Goal: Answer question/provide support: Share knowledge or assist other users

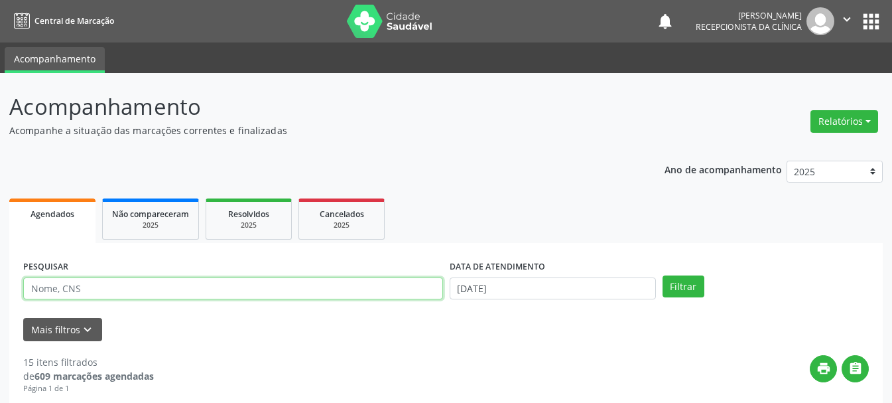
click at [318, 286] on input "text" at bounding box center [233, 288] width 420 height 23
type input "705108879901340"
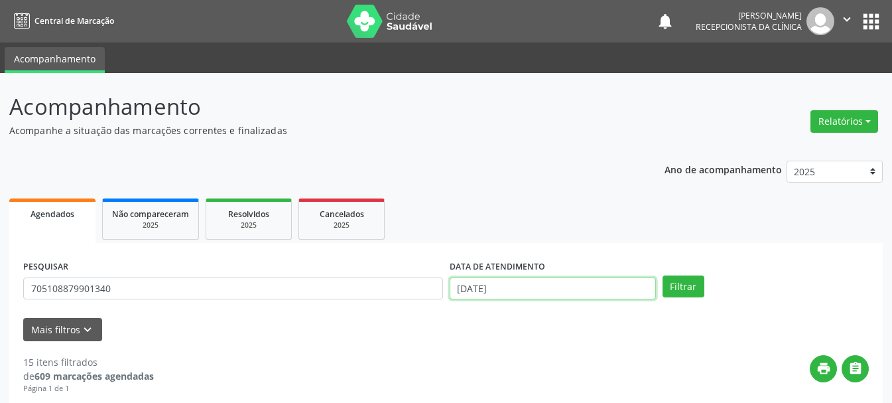
click at [541, 277] on input "[DATE]" at bounding box center [553, 288] width 206 height 23
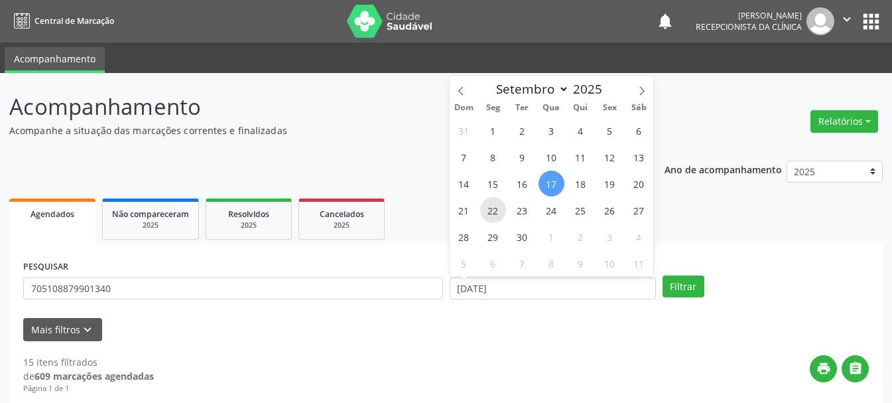
click at [487, 209] on span "22" at bounding box center [493, 210] width 26 height 26
type input "22/09/2025"
click at [487, 209] on span "22" at bounding box center [493, 210] width 26 height 26
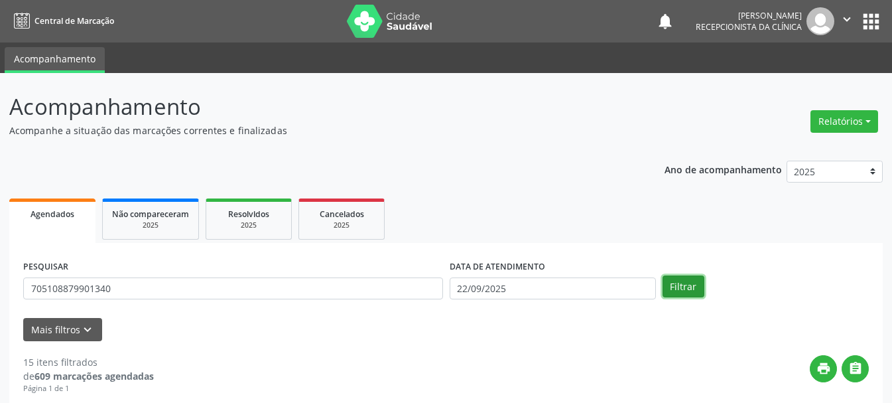
click at [691, 285] on button "Filtrar" at bounding box center [684, 286] width 42 height 23
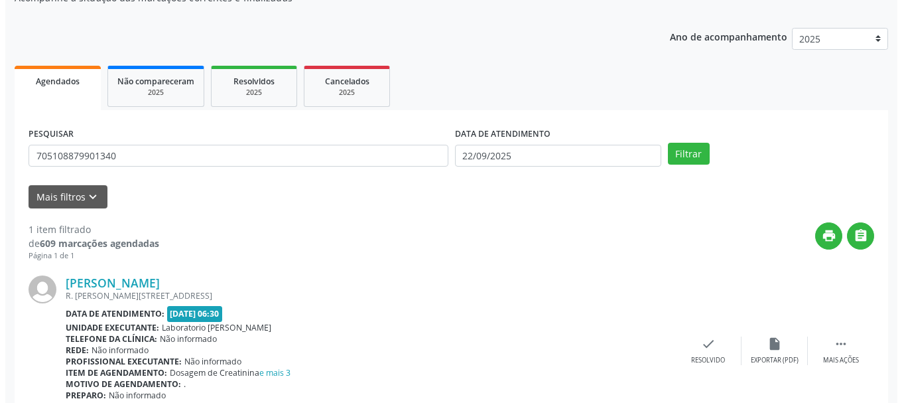
scroll to position [194, 0]
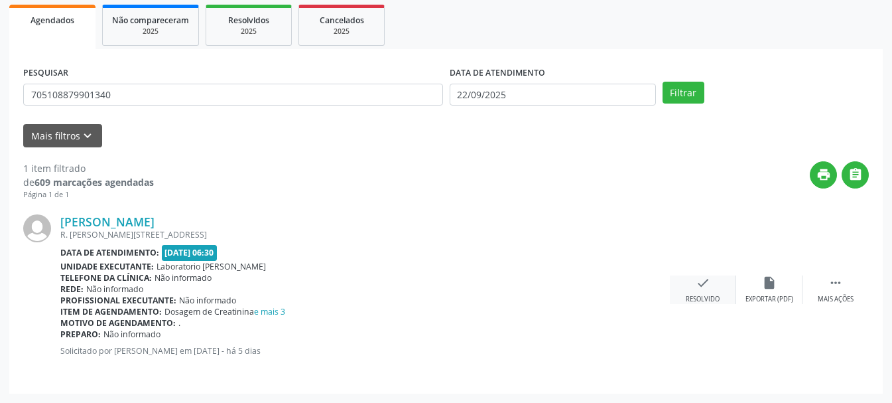
click at [702, 286] on icon "check" at bounding box center [703, 282] width 15 height 15
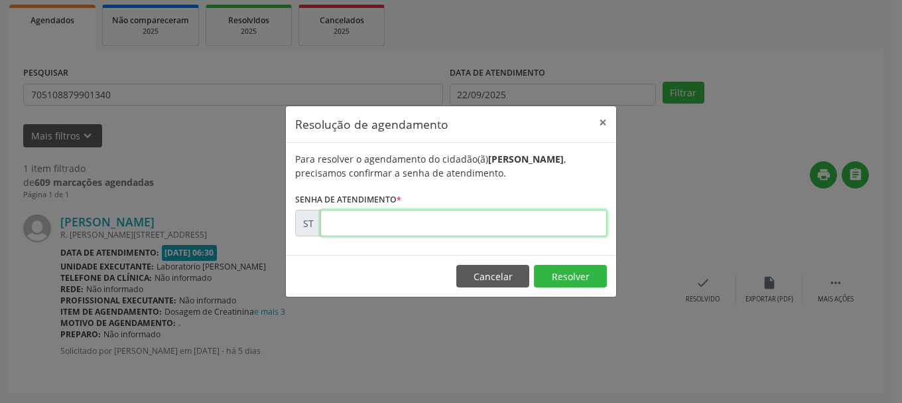
click at [379, 230] on input "text" at bounding box center [463, 223] width 287 height 27
type input "00022042"
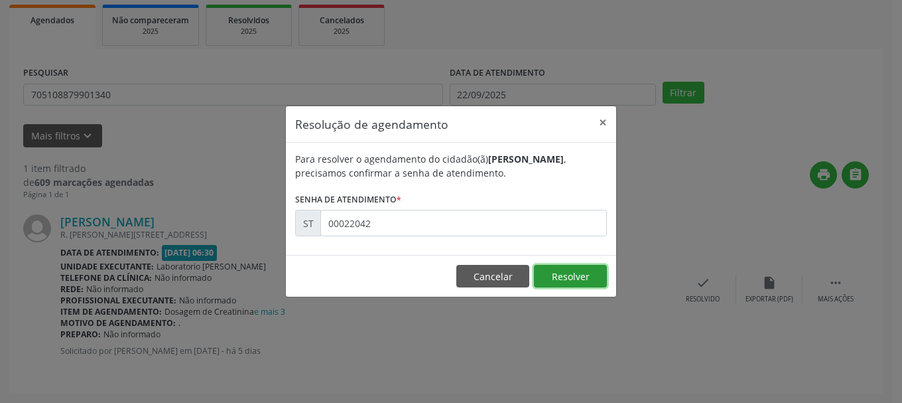
click at [572, 272] on button "Resolver" at bounding box center [570, 276] width 73 height 23
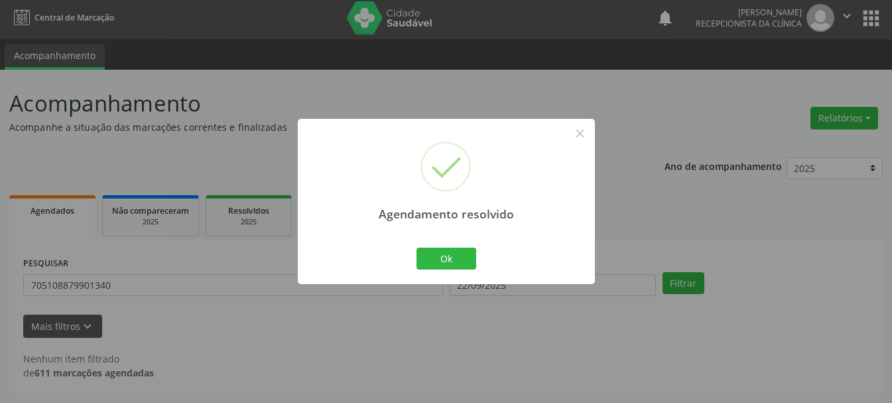
scroll to position [3, 0]
click at [469, 268] on button "Ok" at bounding box center [447, 258] width 60 height 23
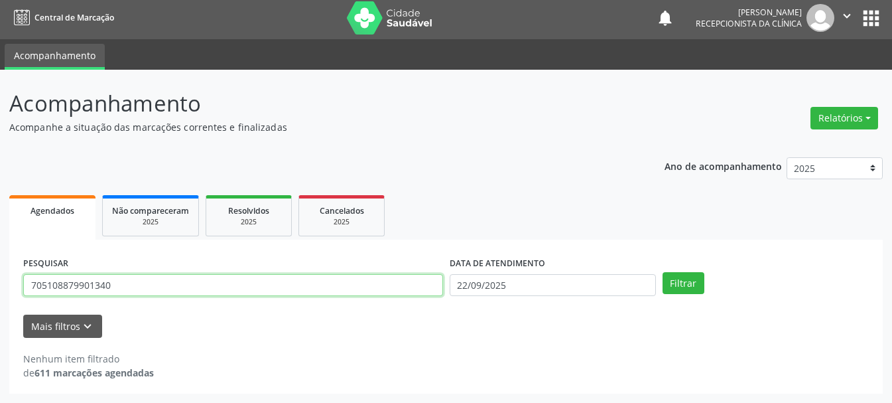
click at [348, 296] on input "705108879901340" at bounding box center [233, 285] width 420 height 23
type input "700509188054152"
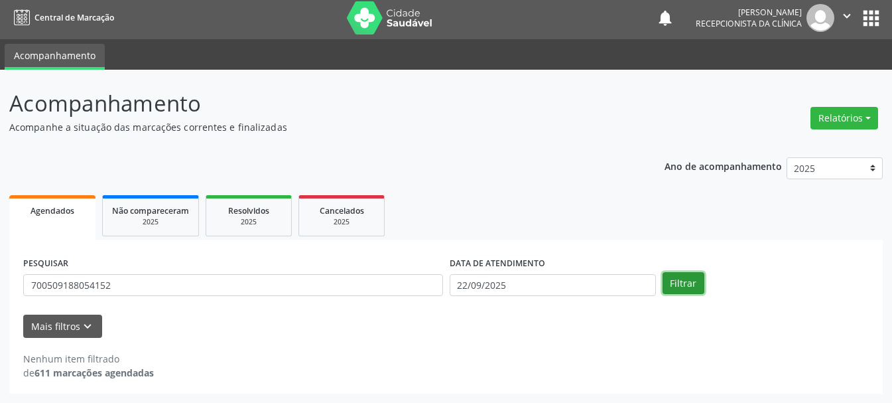
click at [693, 285] on button "Filtrar" at bounding box center [684, 283] width 42 height 23
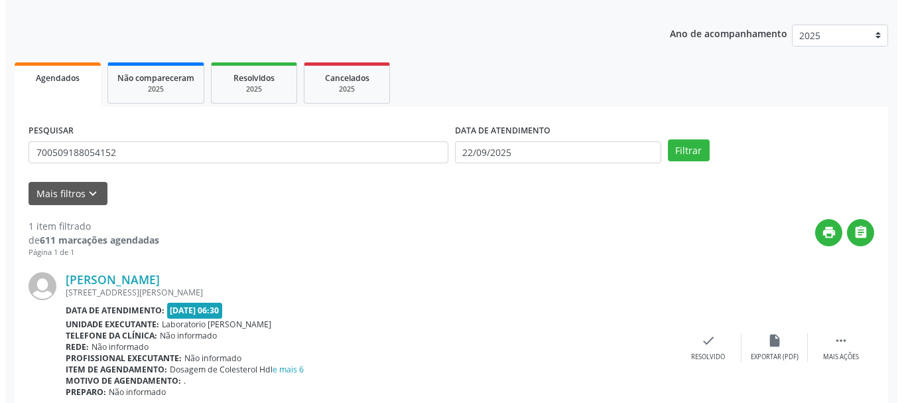
scroll to position [194, 0]
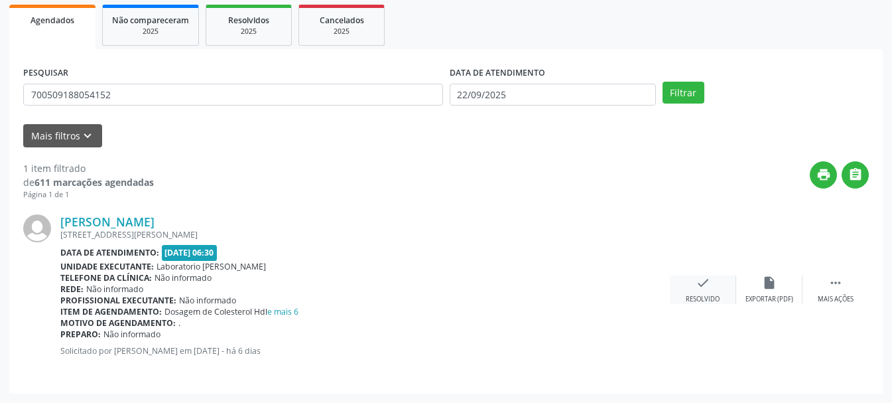
click at [692, 283] on div "check Resolvido" at bounding box center [703, 289] width 66 height 29
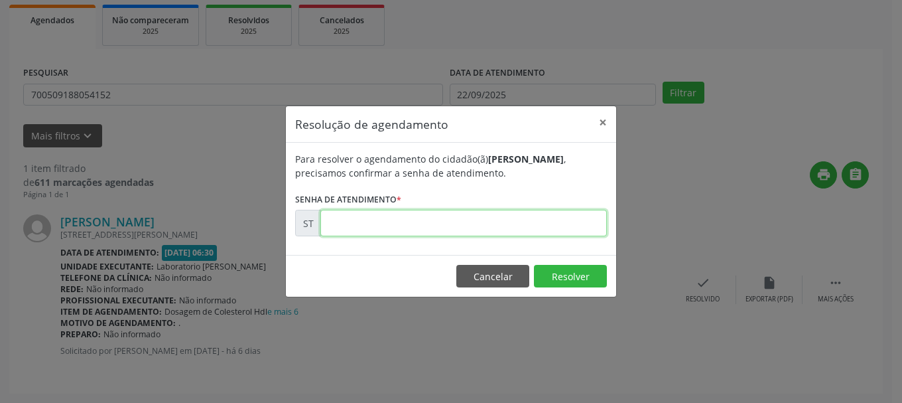
click at [368, 220] on input "text" at bounding box center [463, 223] width 287 height 27
type input "00021895"
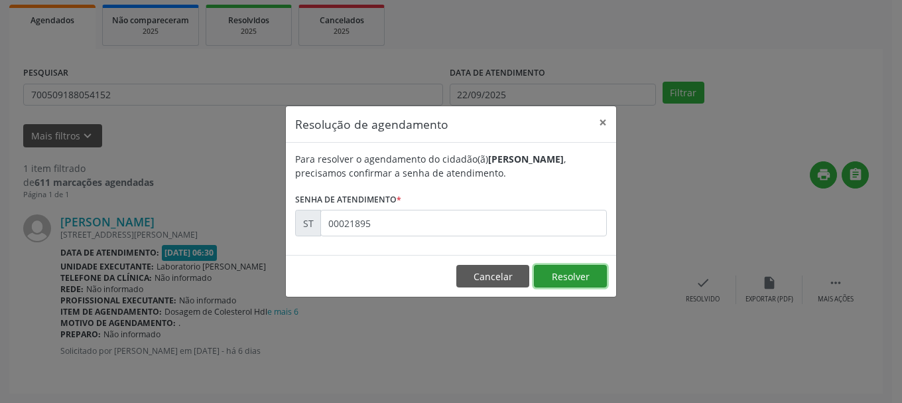
click at [576, 273] on button "Resolver" at bounding box center [570, 276] width 73 height 23
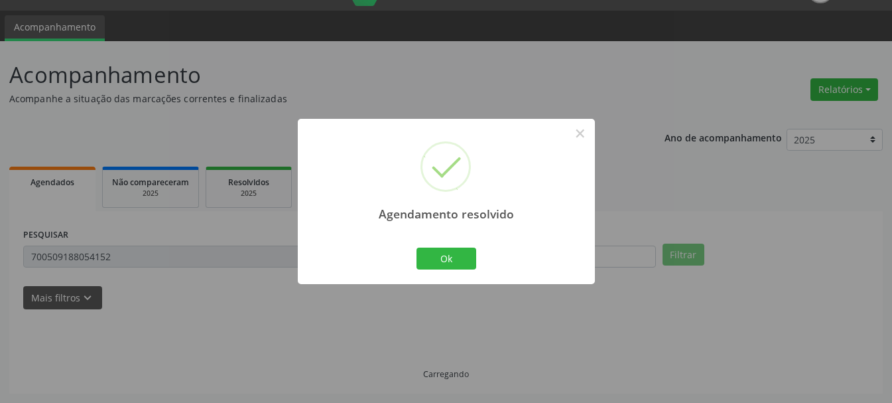
scroll to position [3, 0]
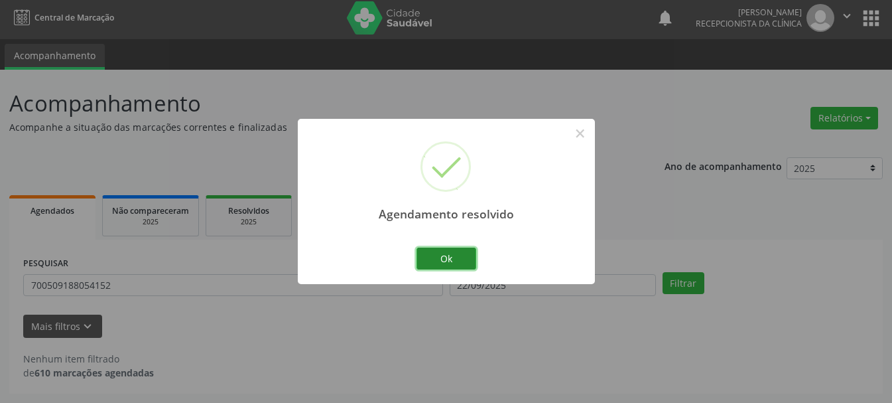
click at [465, 249] on button "Ok" at bounding box center [447, 258] width 60 height 23
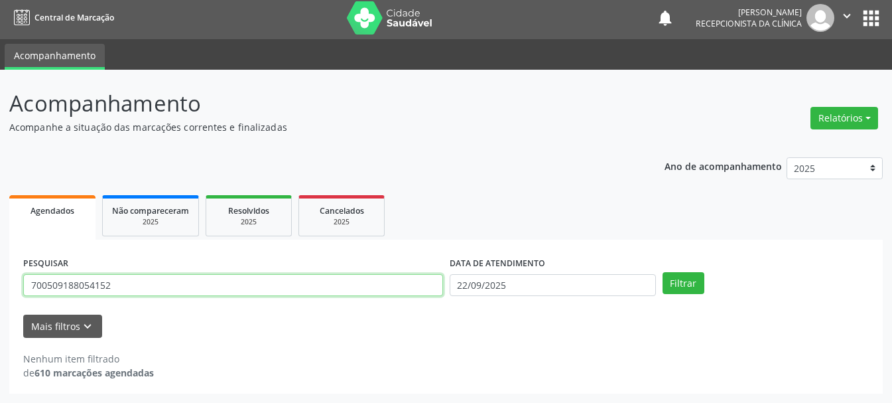
click at [230, 293] on input "700509188054152" at bounding box center [233, 285] width 420 height 23
type input "7"
type input "704803509709543"
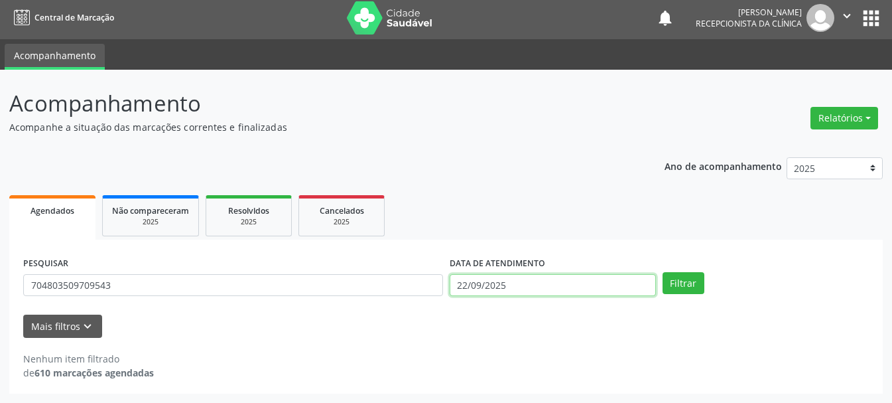
click at [486, 285] on input "22/09/2025" at bounding box center [553, 285] width 206 height 23
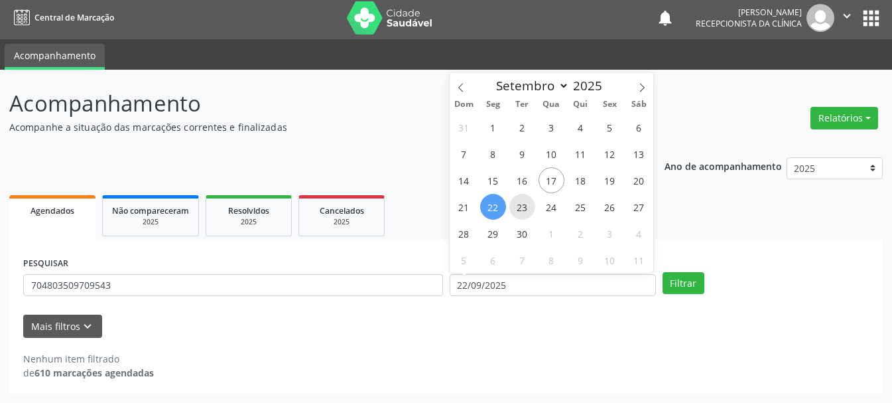
click at [525, 204] on span "23" at bounding box center [522, 207] width 26 height 26
type input "23/09/2025"
click at [525, 204] on span "23" at bounding box center [522, 207] width 26 height 26
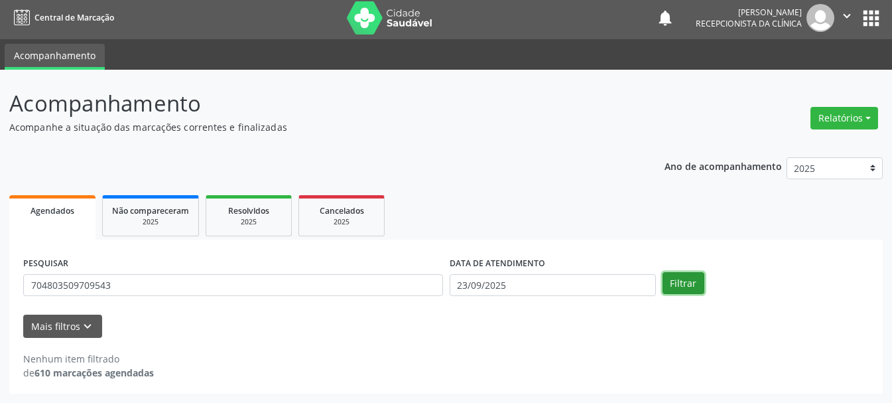
click at [689, 281] on button "Filtrar" at bounding box center [684, 283] width 42 height 23
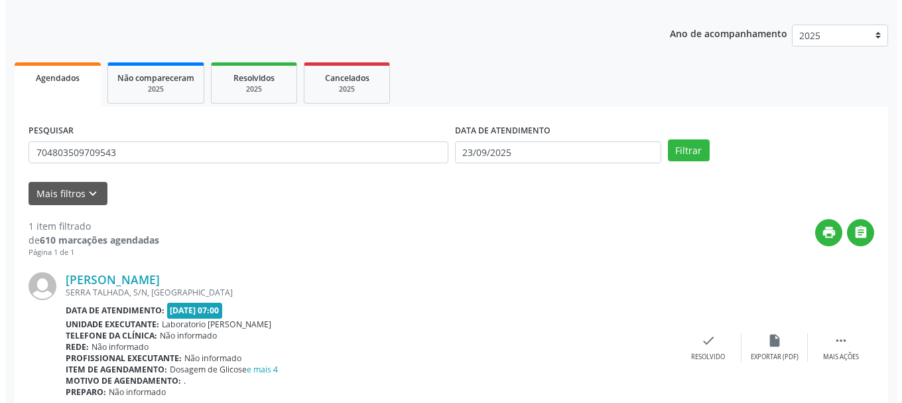
scroll to position [194, 0]
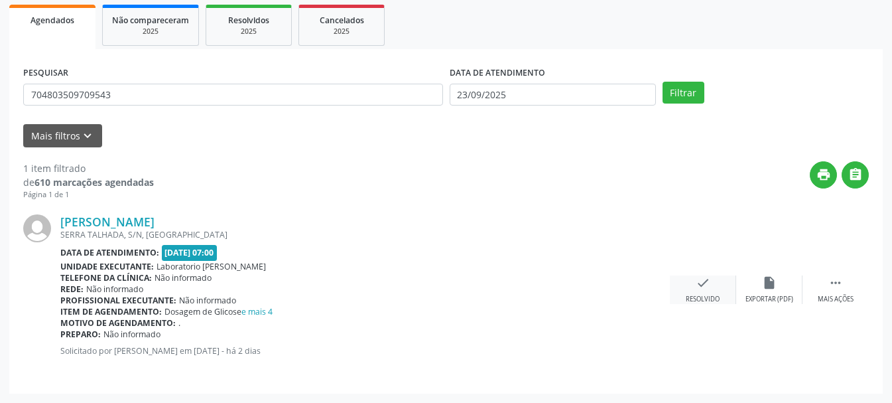
click at [693, 287] on div "check Resolvido" at bounding box center [703, 289] width 66 height 29
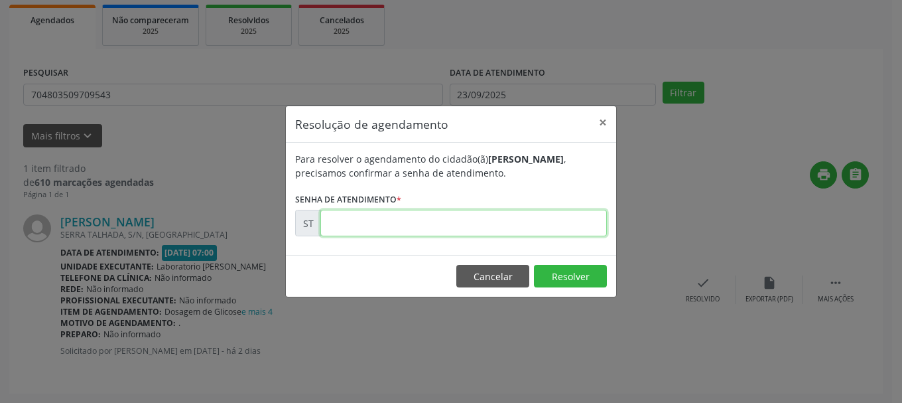
click at [474, 224] on input "text" at bounding box center [463, 223] width 287 height 27
type input "00022174"
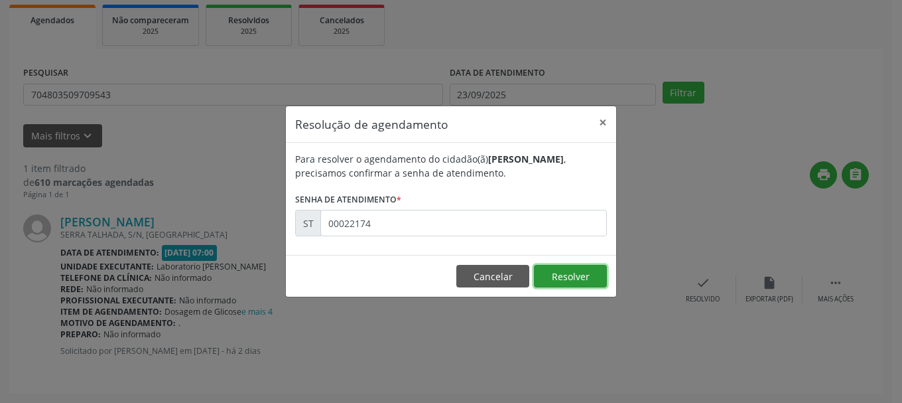
click at [555, 272] on button "Resolver" at bounding box center [570, 276] width 73 height 23
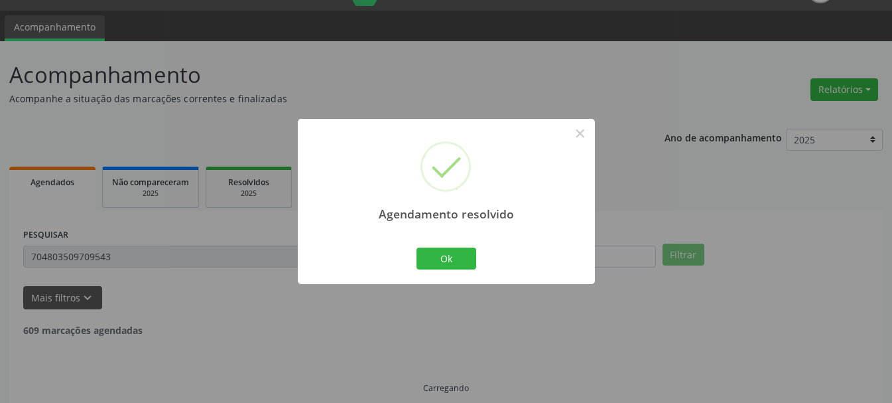
scroll to position [3, 0]
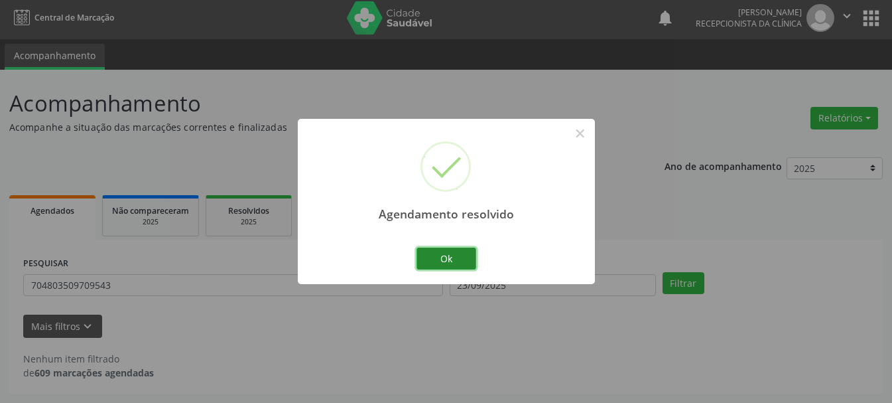
click at [452, 265] on button "Ok" at bounding box center [447, 258] width 60 height 23
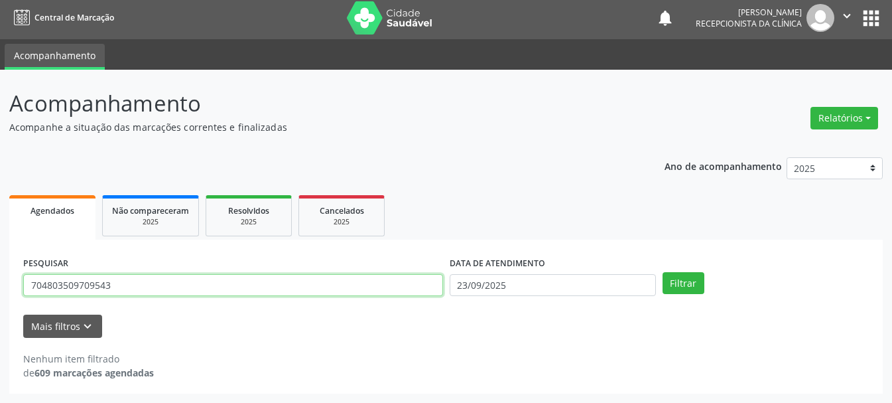
click at [263, 287] on input "704803509709543" at bounding box center [233, 285] width 420 height 23
type input "7"
type input "165532094240004"
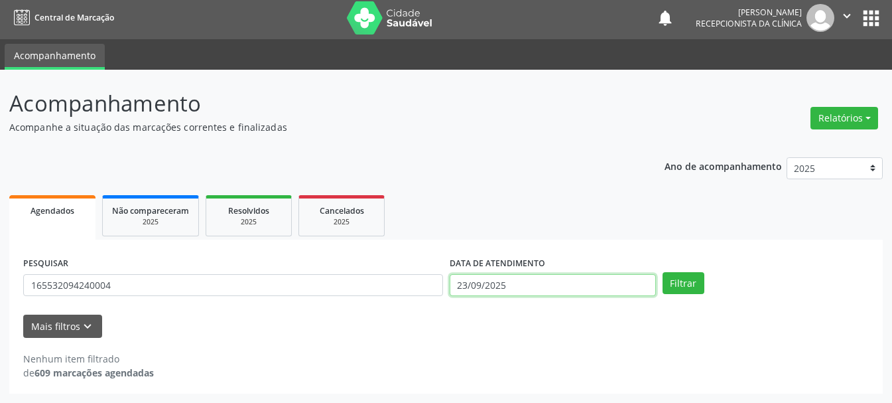
click at [472, 291] on input "23/09/2025" at bounding box center [553, 285] width 206 height 23
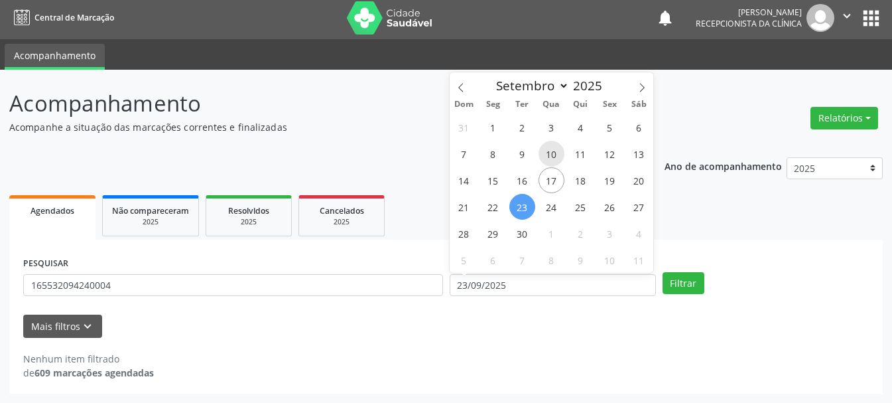
click at [551, 150] on span "10" at bounding box center [552, 154] width 26 height 26
type input "[DATE]"
click at [551, 150] on span "10" at bounding box center [552, 154] width 26 height 26
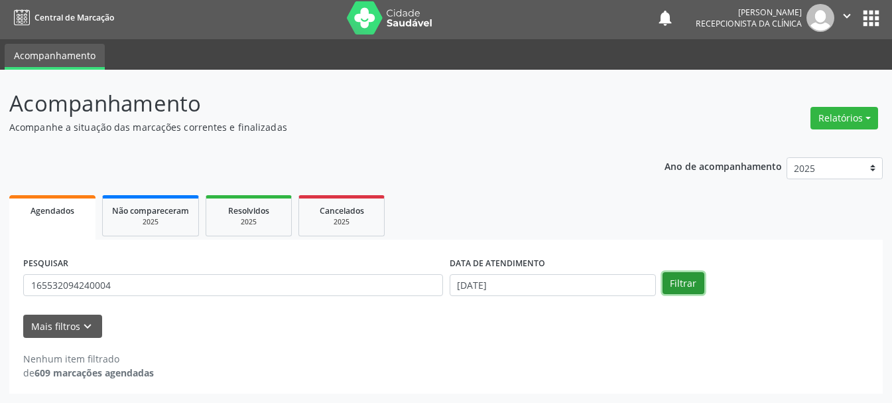
click at [695, 287] on button "Filtrar" at bounding box center [684, 283] width 42 height 23
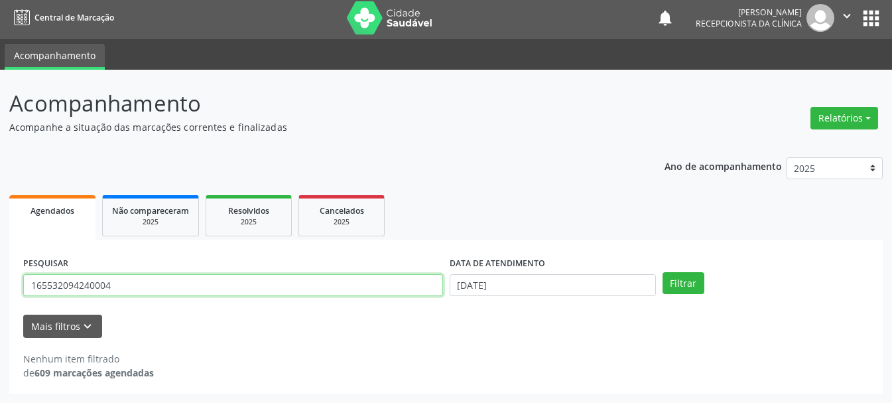
drag, startPoint x: 336, startPoint y: 278, endPoint x: 0, endPoint y: 253, distance: 337.2
click at [0, 253] on div "Acompanhamento Acompanhe a situação das marcações correntes e finalizadas Relat…" at bounding box center [446, 236] width 892 height 333
type input "[PERSON_NAME]"
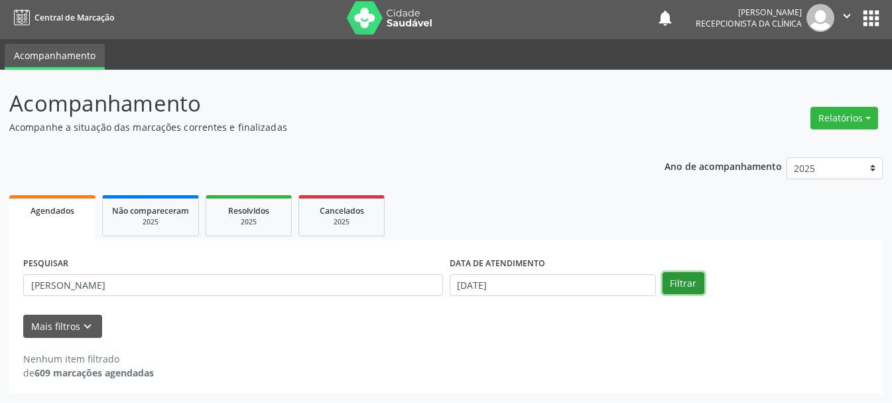
click at [683, 286] on button "Filtrar" at bounding box center [684, 283] width 42 height 23
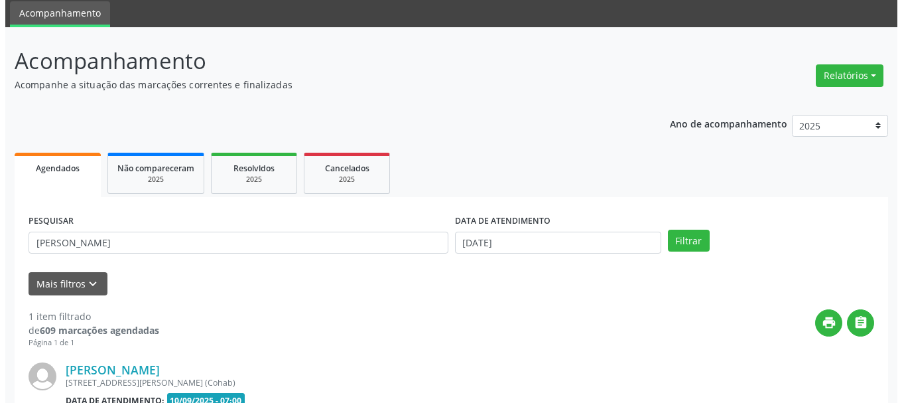
scroll to position [194, 0]
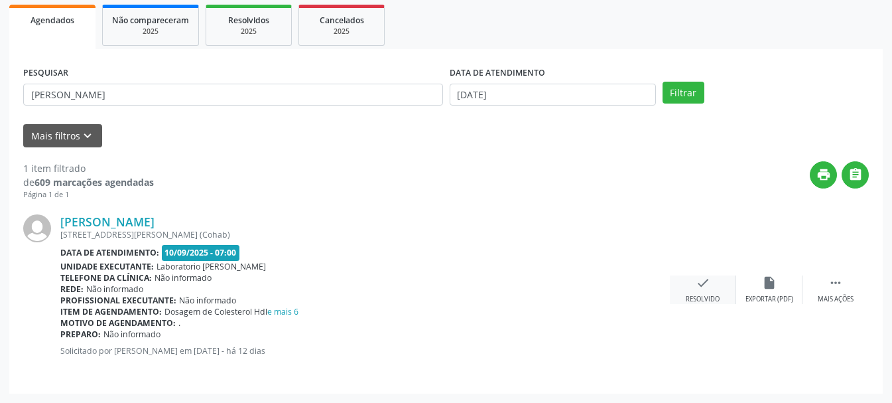
click at [702, 293] on div "check Resolvido" at bounding box center [703, 289] width 66 height 29
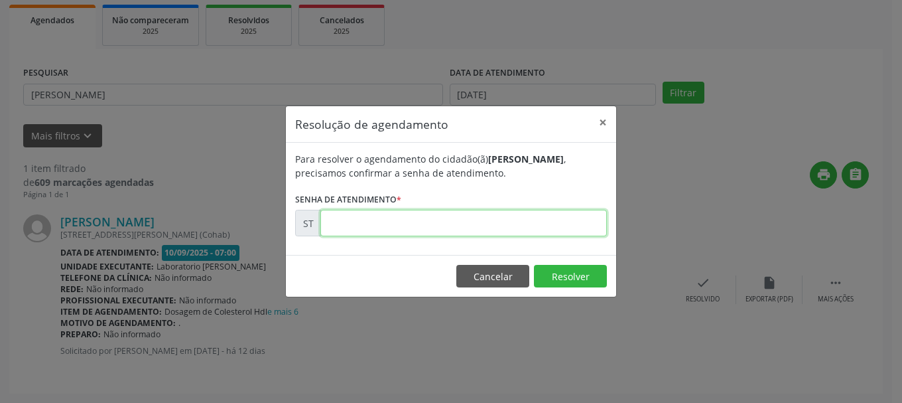
click at [503, 227] on input "text" at bounding box center [463, 223] width 287 height 27
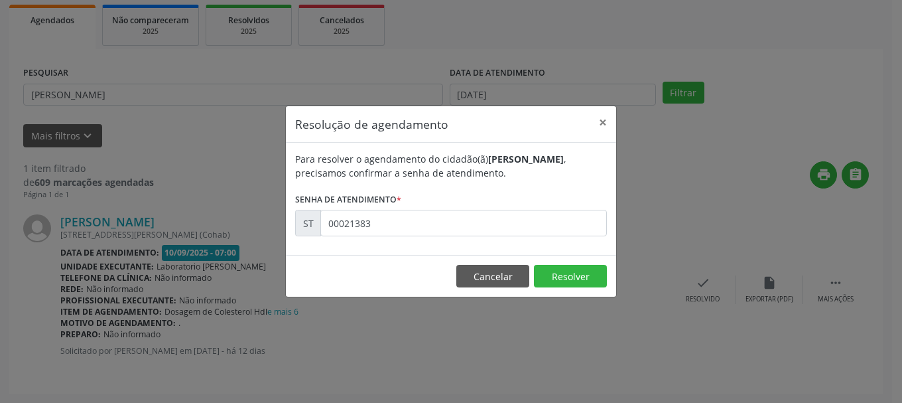
click at [566, 288] on footer "Cancelar Resolver" at bounding box center [451, 276] width 330 height 42
click at [577, 276] on button "Resolver" at bounding box center [570, 276] width 73 height 23
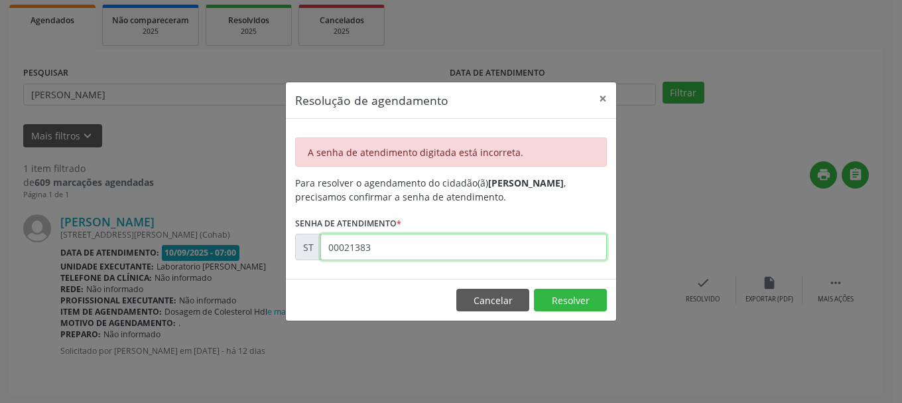
click at [463, 254] on input "00021383" at bounding box center [463, 247] width 287 height 27
type input "0"
type input "00021382"
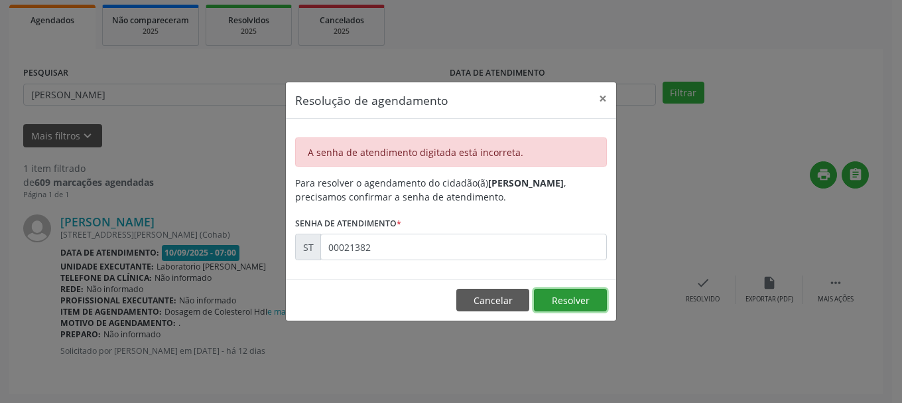
click at [580, 308] on button "Resolver" at bounding box center [570, 300] width 73 height 23
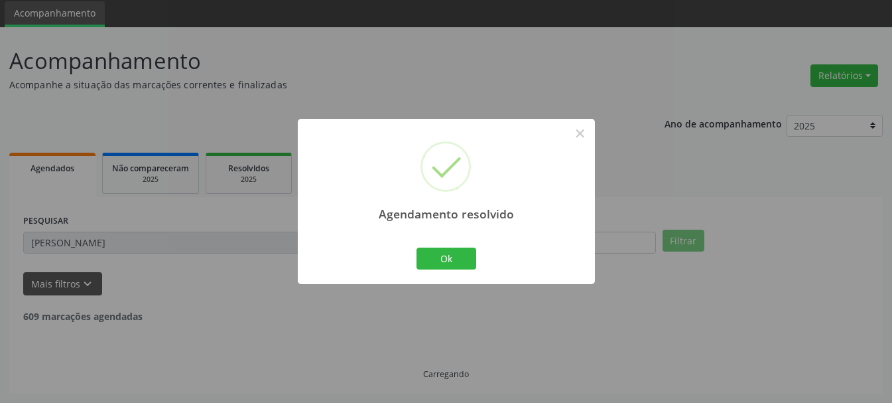
scroll to position [3, 0]
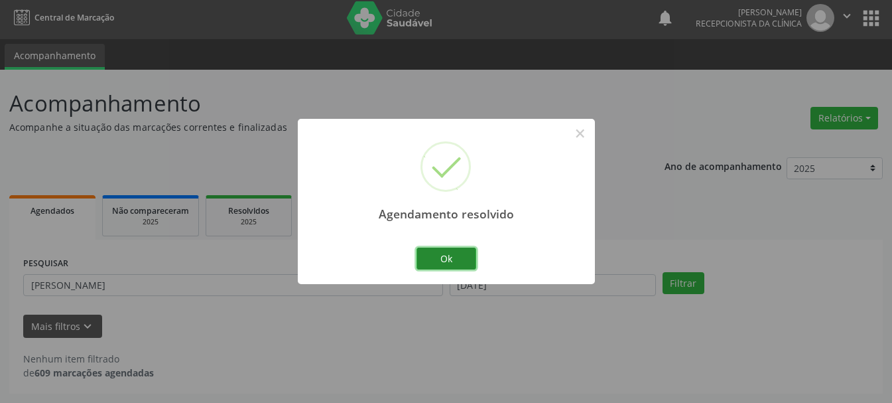
click at [460, 265] on button "Ok" at bounding box center [447, 258] width 60 height 23
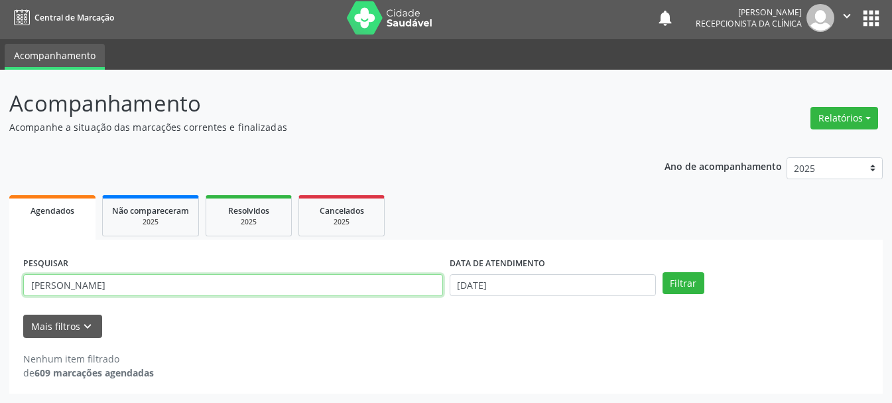
click at [433, 289] on input "[PERSON_NAME]" at bounding box center [233, 285] width 420 height 23
type input "t"
type input "704003372727263"
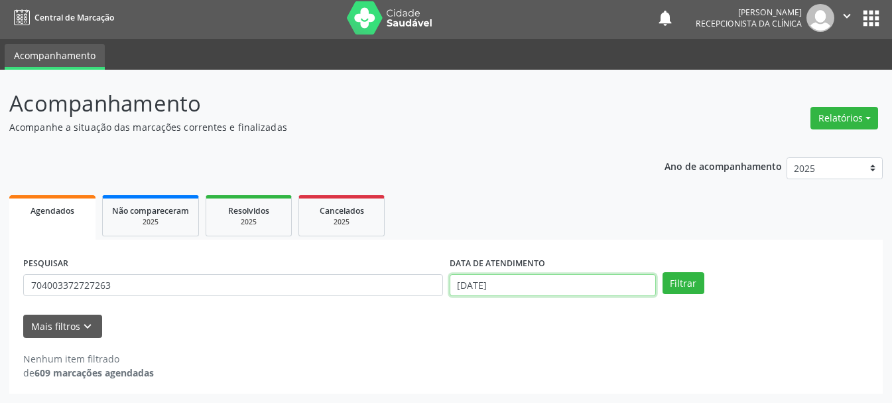
click at [493, 279] on input "[DATE]" at bounding box center [553, 285] width 206 height 23
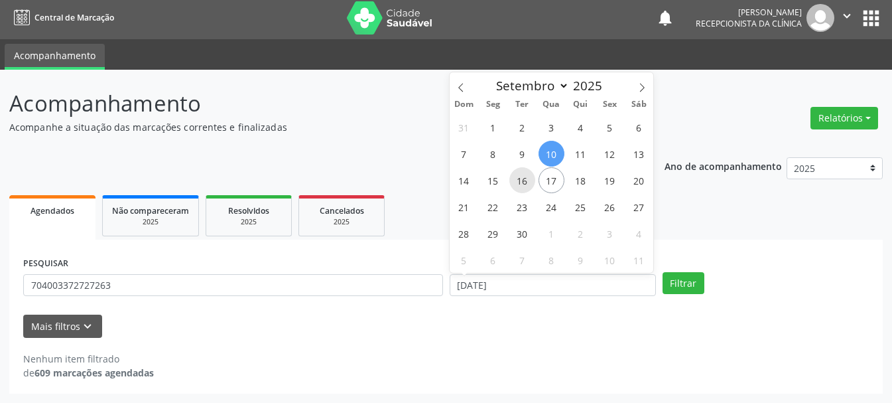
click at [525, 180] on span "16" at bounding box center [522, 180] width 26 height 26
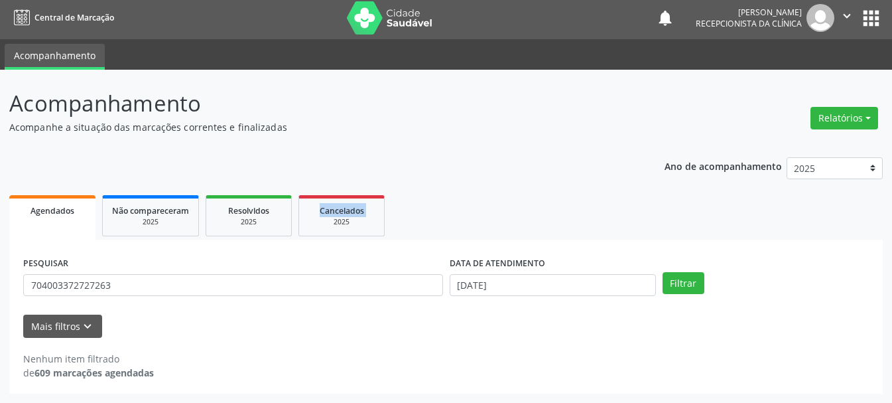
click at [525, 180] on div "Ano de acompanhamento 2025 2024 Agendados Não compareceram 2025 Resolvidos 2025…" at bounding box center [446, 270] width 874 height 245
click at [691, 286] on button "Filtrar" at bounding box center [684, 283] width 42 height 23
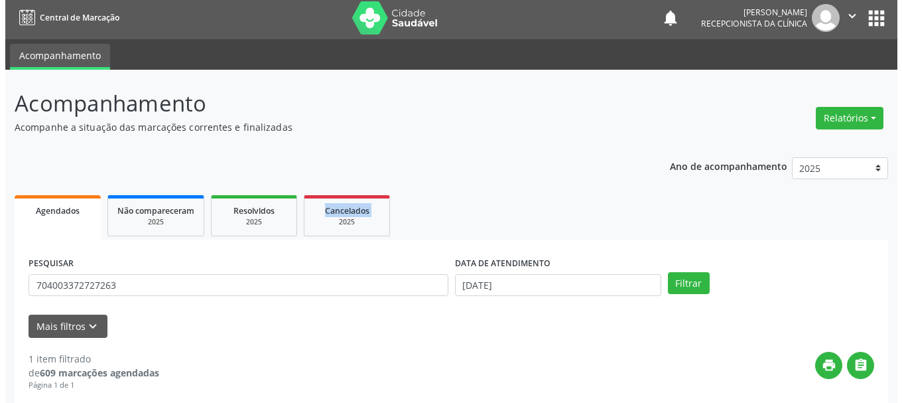
scroll to position [194, 0]
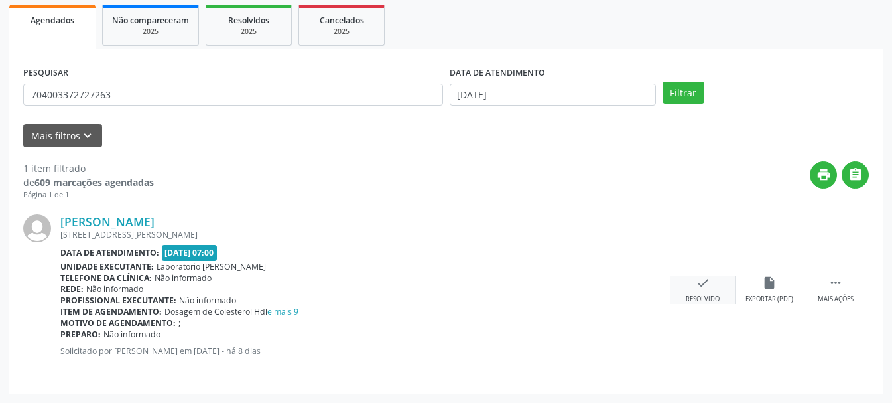
click at [708, 301] on div "Resolvido" at bounding box center [703, 299] width 34 height 9
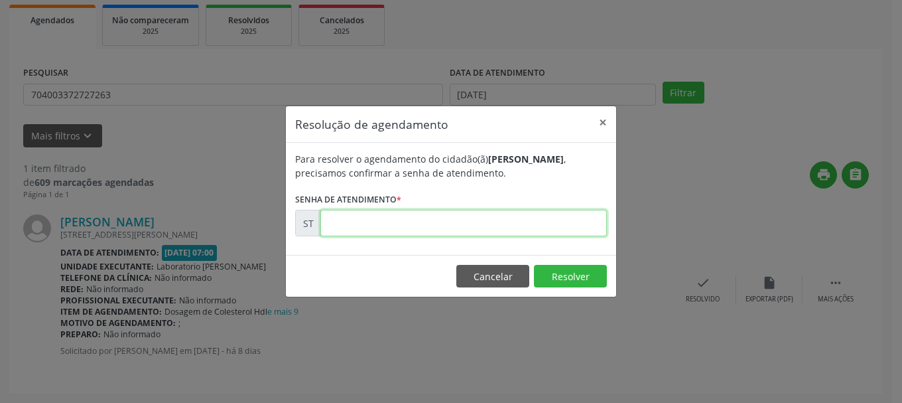
click at [530, 235] on input "text" at bounding box center [463, 223] width 287 height 27
type input "00021507"
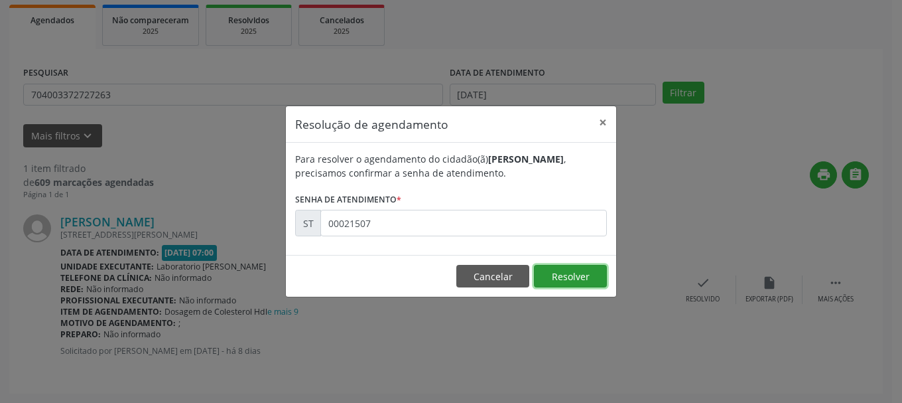
click at [579, 283] on button "Resolver" at bounding box center [570, 276] width 73 height 23
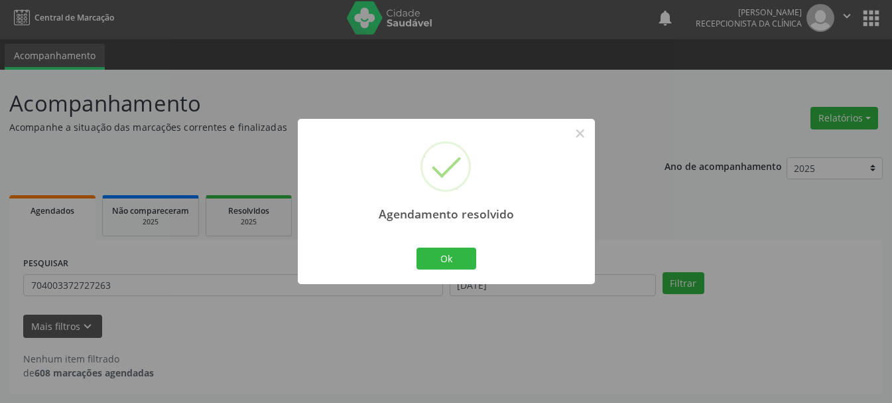
scroll to position [3, 0]
click at [438, 253] on button "Ok" at bounding box center [447, 258] width 60 height 23
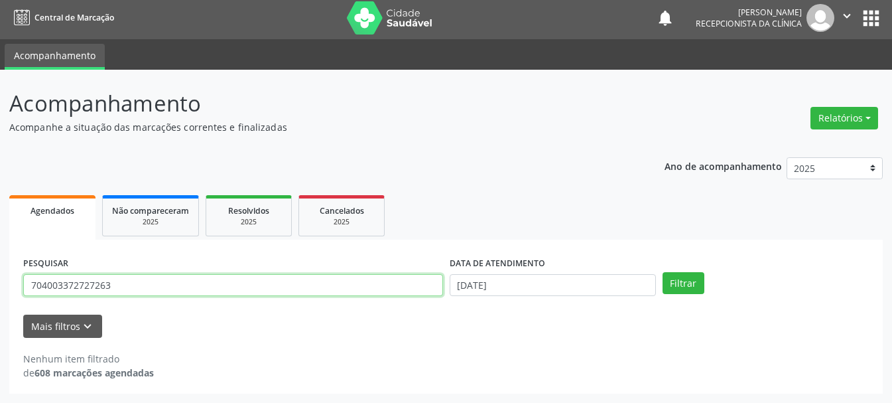
click at [277, 292] on input "704003372727263" at bounding box center [233, 285] width 420 height 23
type input "7"
type input "700500786681659"
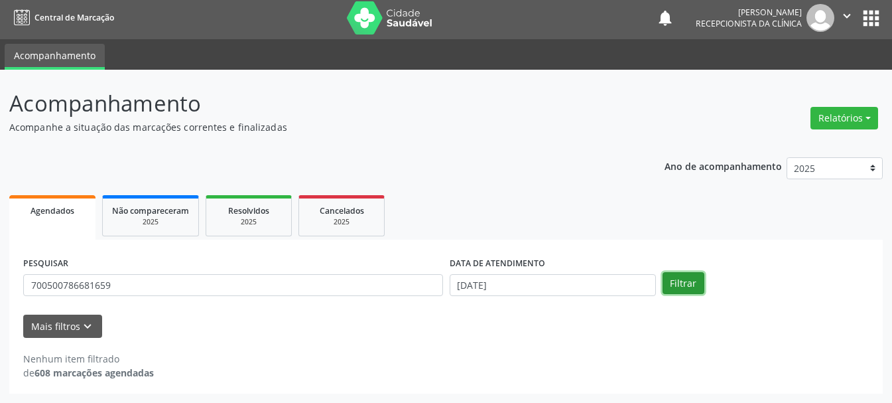
click at [694, 280] on button "Filtrar" at bounding box center [684, 283] width 42 height 23
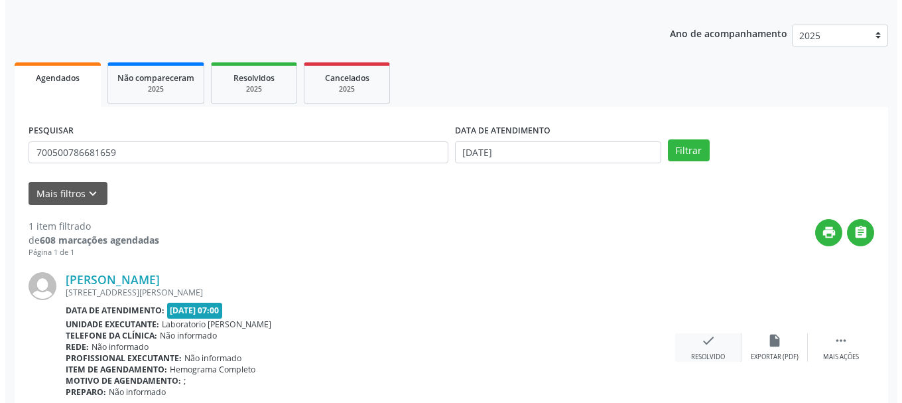
scroll to position [194, 0]
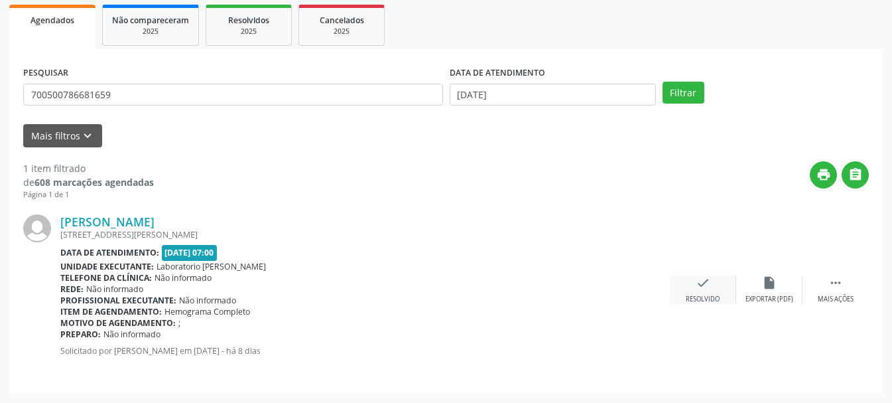
click at [710, 287] on div "check Resolvido" at bounding box center [703, 289] width 66 height 29
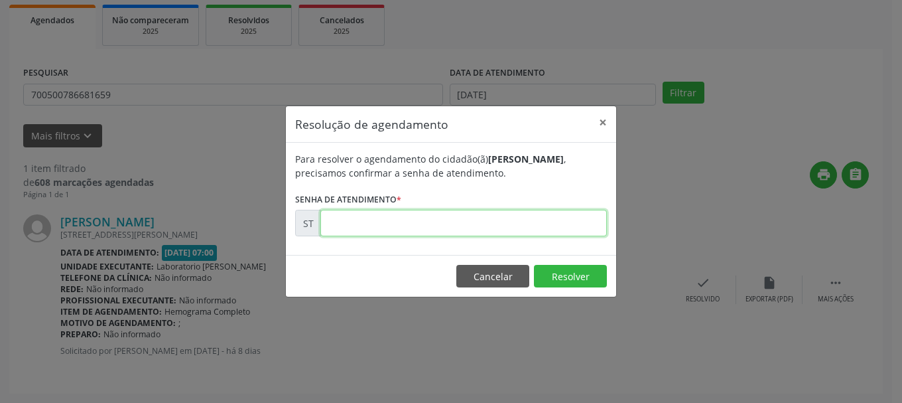
click at [445, 218] on input "text" at bounding box center [463, 223] width 287 height 27
type input "00021514"
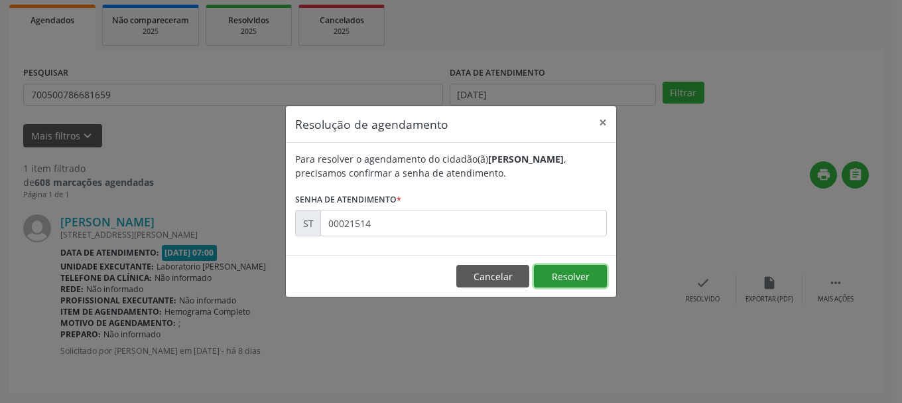
click at [600, 280] on button "Resolver" at bounding box center [570, 276] width 73 height 23
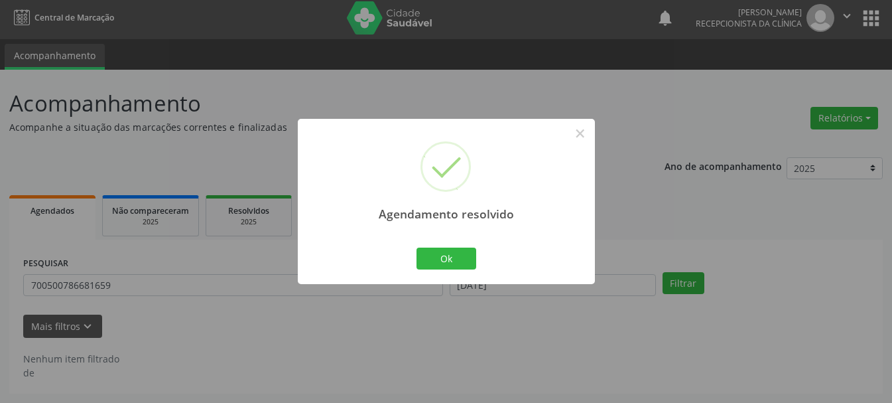
scroll to position [3, 0]
click at [459, 260] on button "Ok" at bounding box center [447, 258] width 60 height 23
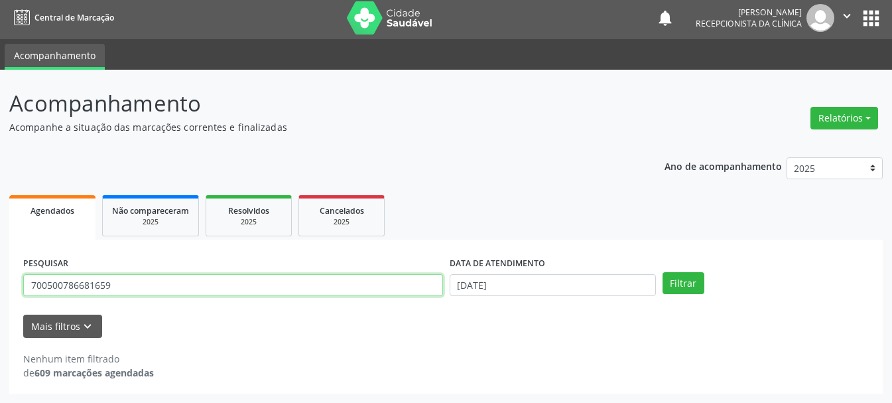
click at [415, 288] on input "700500786681659" at bounding box center [233, 285] width 420 height 23
type input "7"
type input "898003434802969"
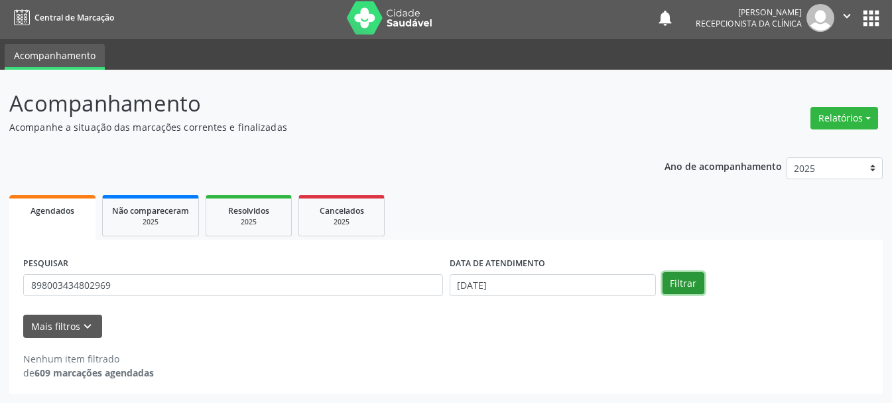
click at [674, 288] on button "Filtrar" at bounding box center [684, 283] width 42 height 23
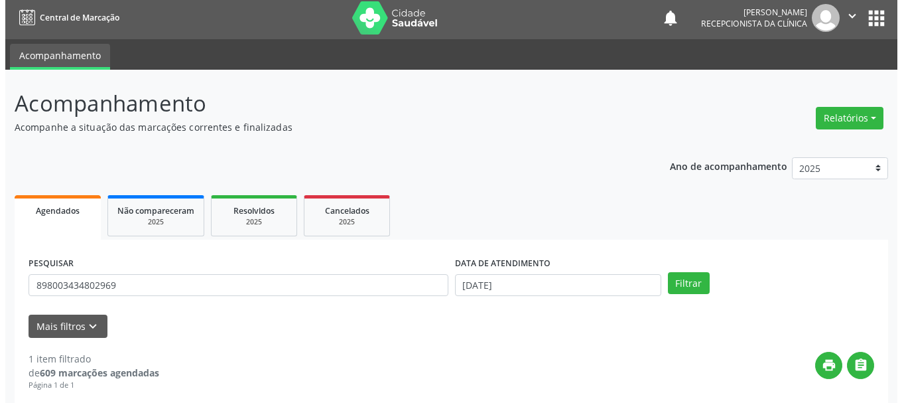
scroll to position [194, 0]
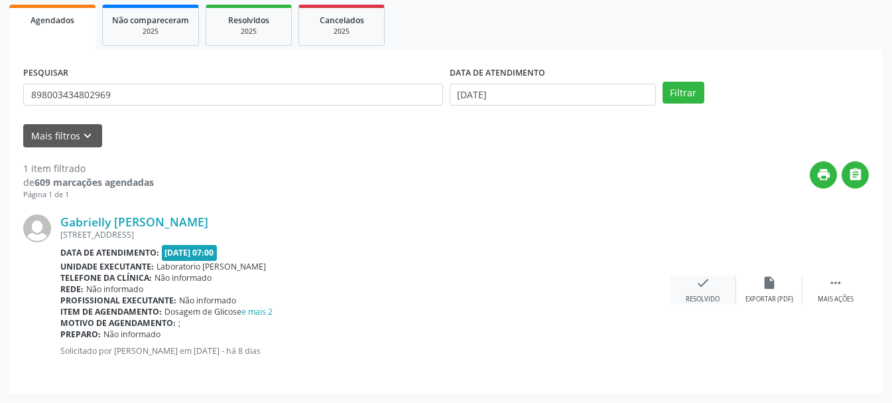
click at [712, 284] on div "check Resolvido" at bounding box center [703, 289] width 66 height 29
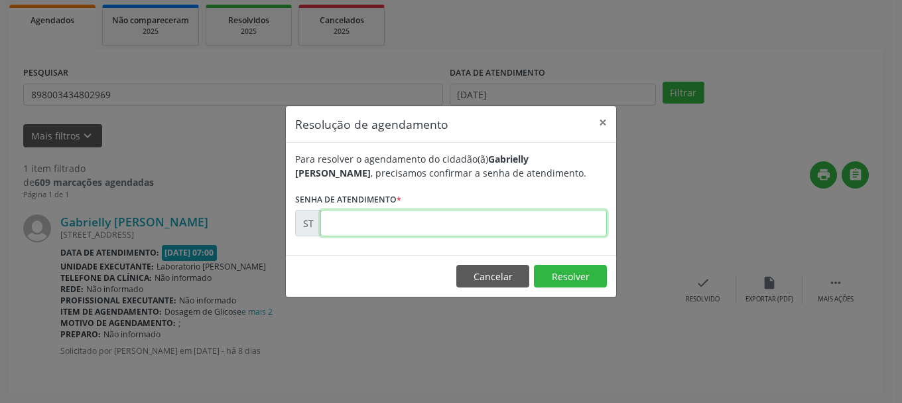
click at [513, 231] on input "text" at bounding box center [463, 223] width 287 height 27
type input "00021574"
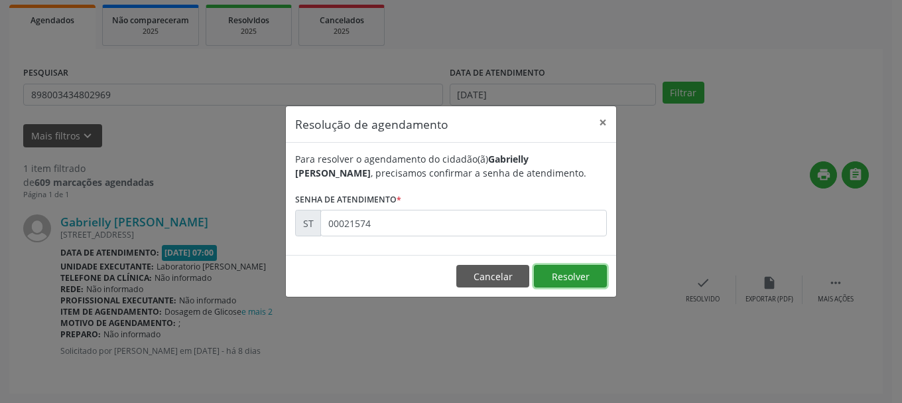
click at [550, 271] on button "Resolver" at bounding box center [570, 276] width 73 height 23
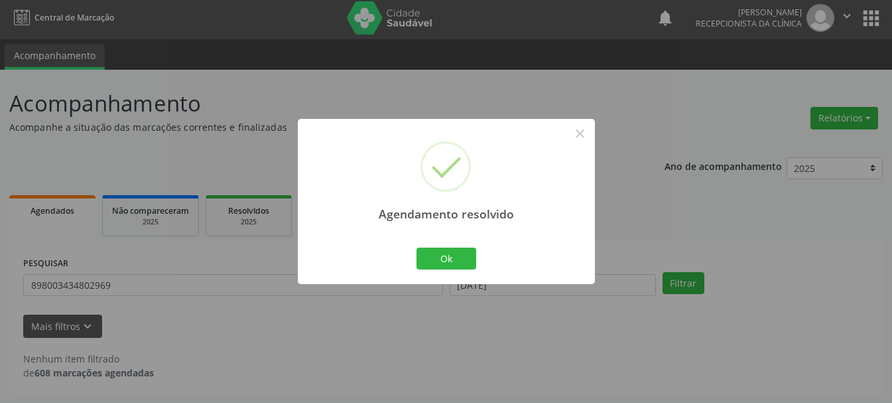
scroll to position [3, 0]
click at [472, 255] on button "Ok" at bounding box center [447, 258] width 60 height 23
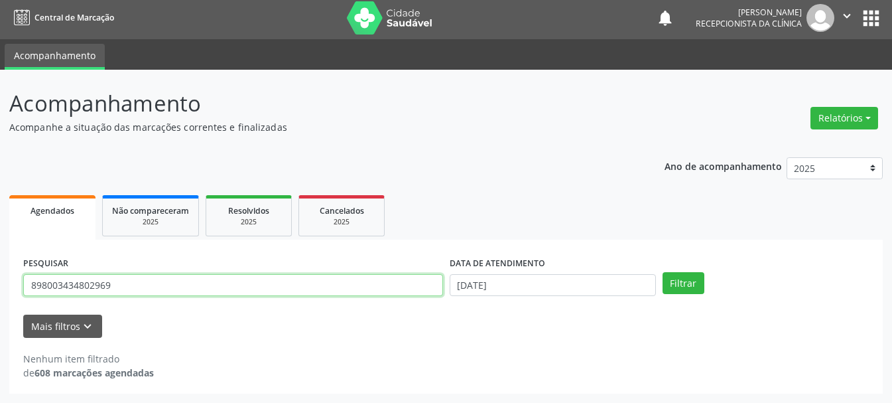
click at [163, 285] on input "898003434802969" at bounding box center [233, 285] width 420 height 23
type input "8"
type input "701804256995973"
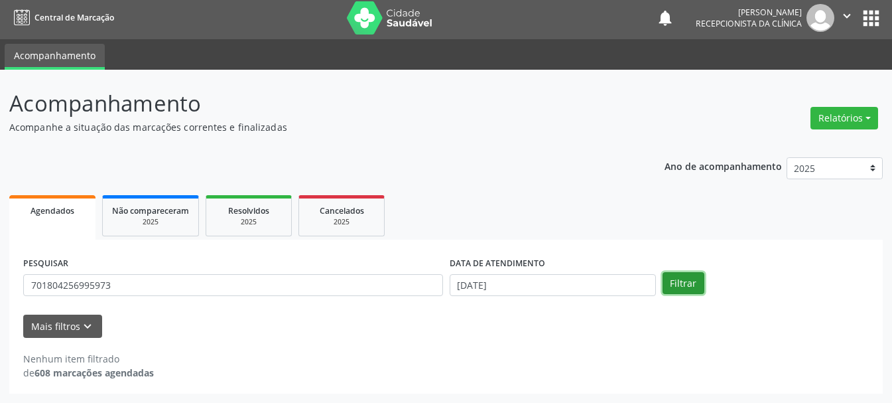
click at [674, 275] on button "Filtrar" at bounding box center [684, 283] width 42 height 23
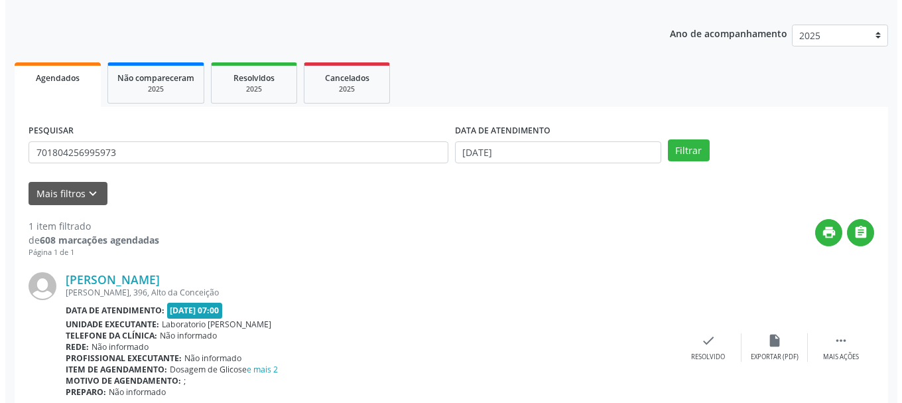
scroll to position [194, 0]
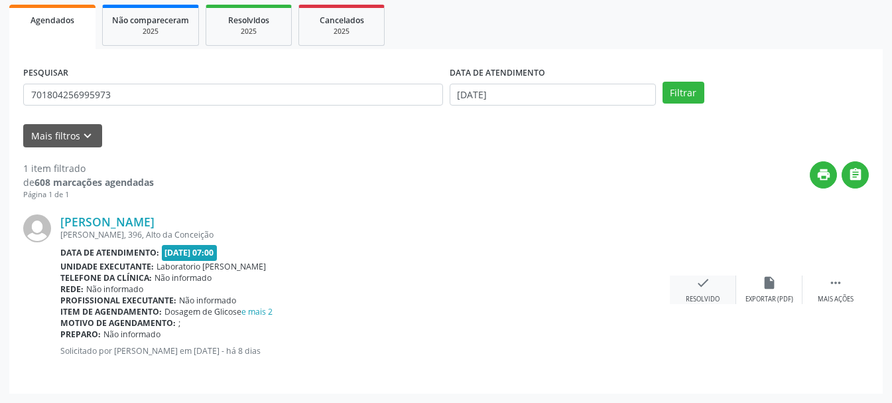
click at [697, 291] on div "check Resolvido" at bounding box center [703, 289] width 66 height 29
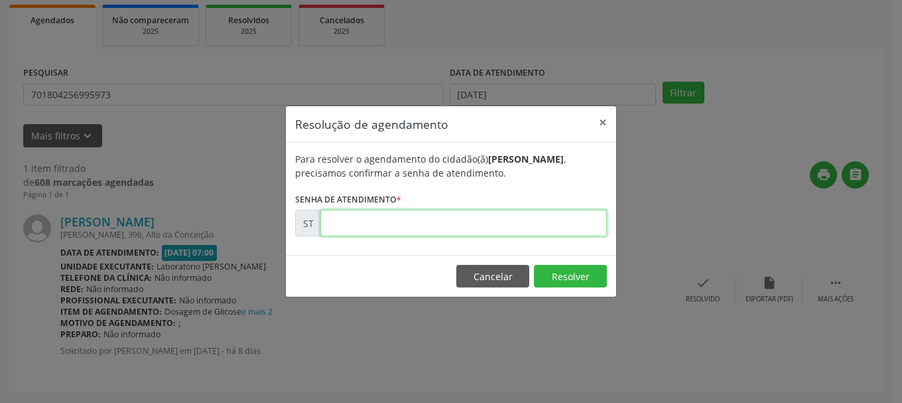
click at [421, 221] on input "text" at bounding box center [463, 223] width 287 height 27
type input "00021563"
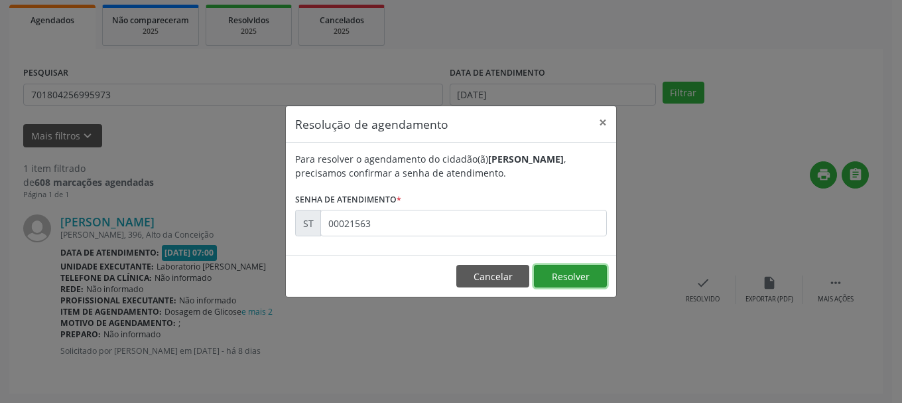
click at [588, 276] on button "Resolver" at bounding box center [570, 276] width 73 height 23
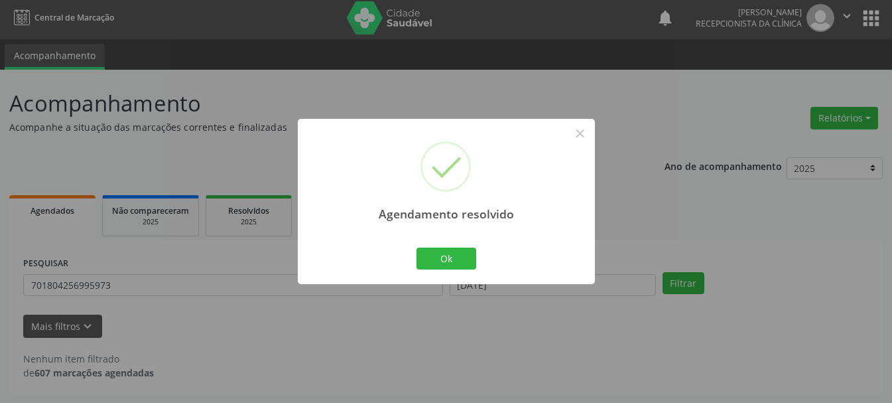
scroll to position [3, 0]
click at [458, 250] on button "Ok" at bounding box center [447, 258] width 60 height 23
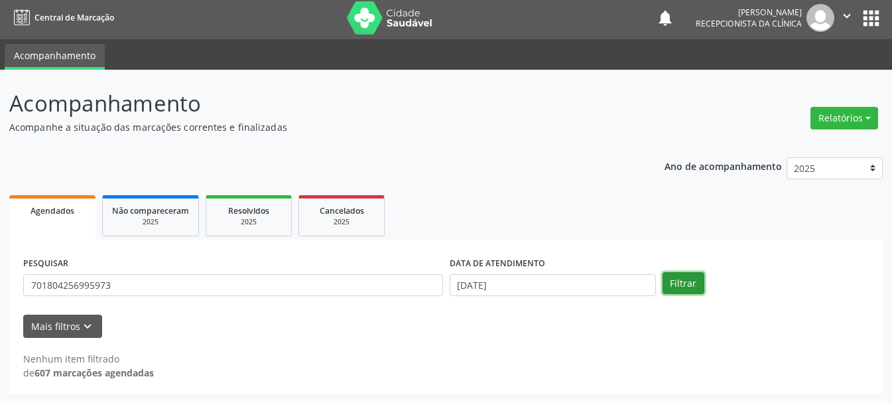
click at [692, 288] on button "Filtrar" at bounding box center [684, 283] width 42 height 23
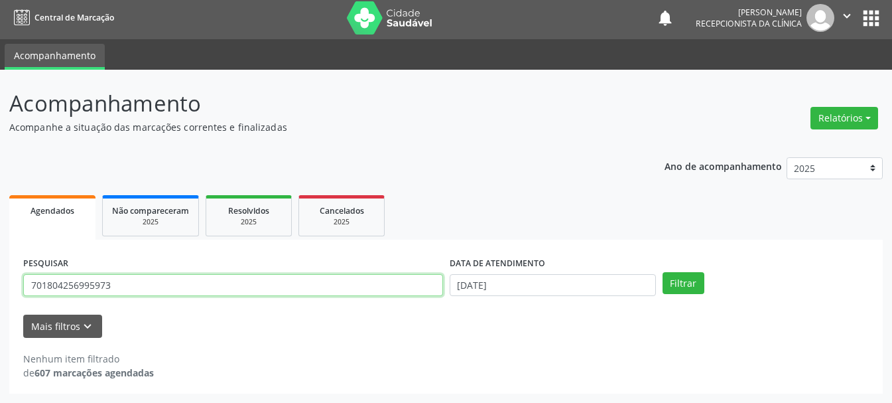
click at [289, 286] on input "701804256995973" at bounding box center [233, 285] width 420 height 23
click at [194, 275] on input "7018042569959" at bounding box center [233, 285] width 420 height 23
type input "701804256995973"
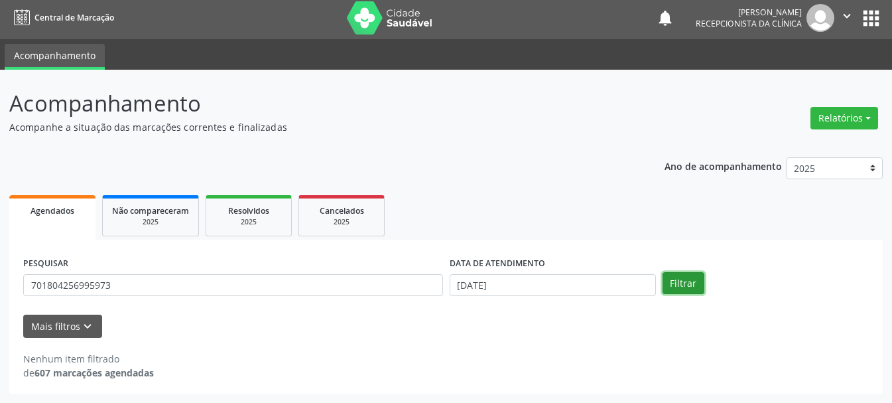
click at [676, 289] on button "Filtrar" at bounding box center [684, 283] width 42 height 23
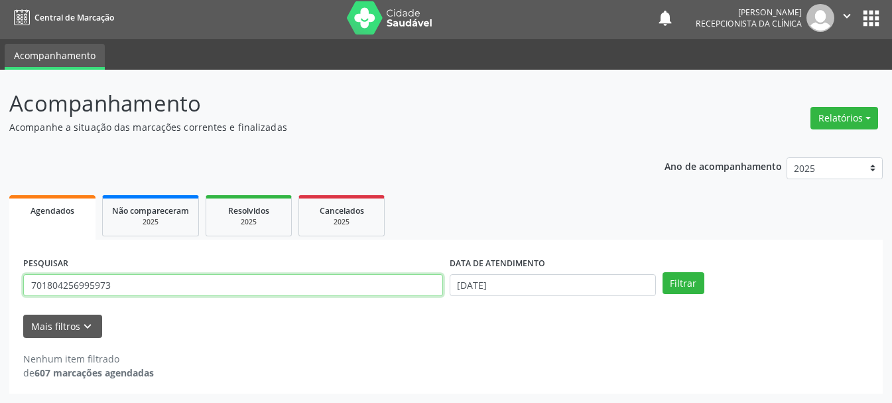
click at [295, 294] on input "701804256995973" at bounding box center [233, 285] width 420 height 23
drag, startPoint x: 305, startPoint y: 293, endPoint x: 56, endPoint y: 273, distance: 250.2
click at [56, 274] on input "701804256995973" at bounding box center [233, 285] width 420 height 23
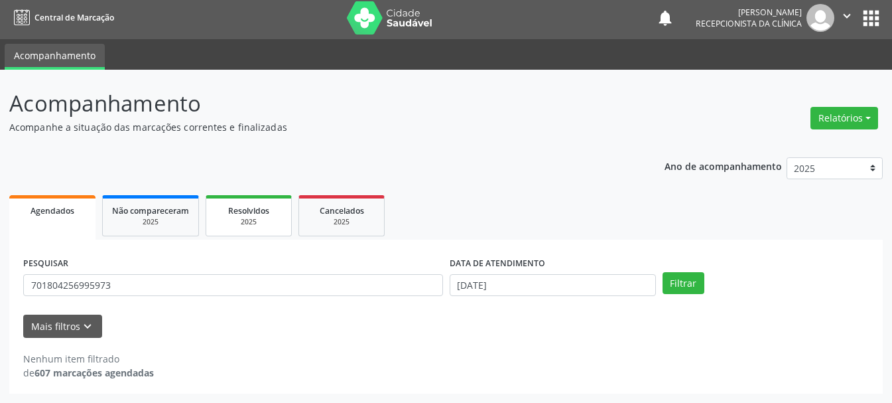
click at [230, 213] on span "Resolvidos" at bounding box center [248, 210] width 41 height 11
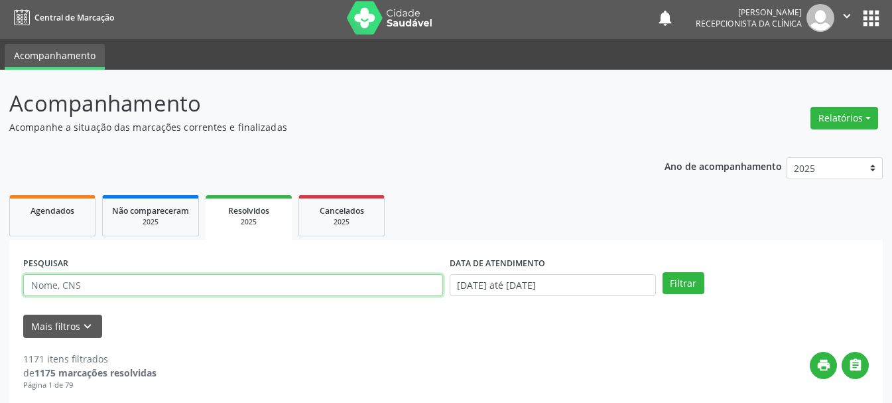
click at [228, 283] on input "text" at bounding box center [233, 285] width 420 height 23
type input "701804256995973"
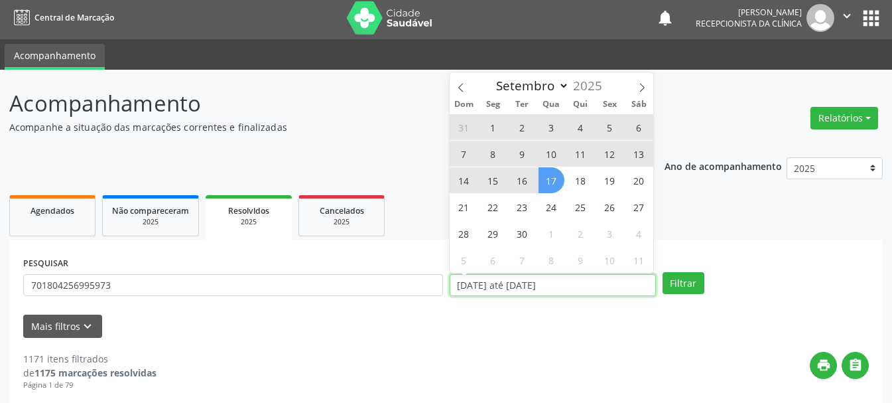
click at [499, 281] on input "[DATE] até [DATE]" at bounding box center [553, 285] width 206 height 23
click at [525, 176] on span "16" at bounding box center [522, 180] width 26 height 26
type input "[DATE]"
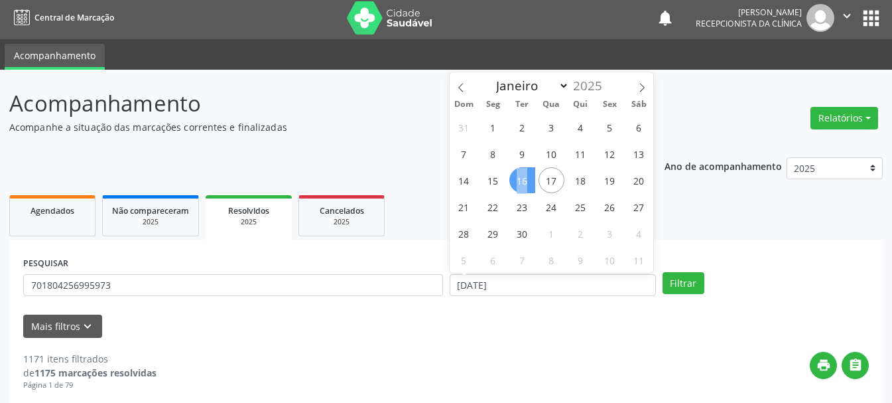
click at [525, 176] on span "16" at bounding box center [522, 180] width 26 height 26
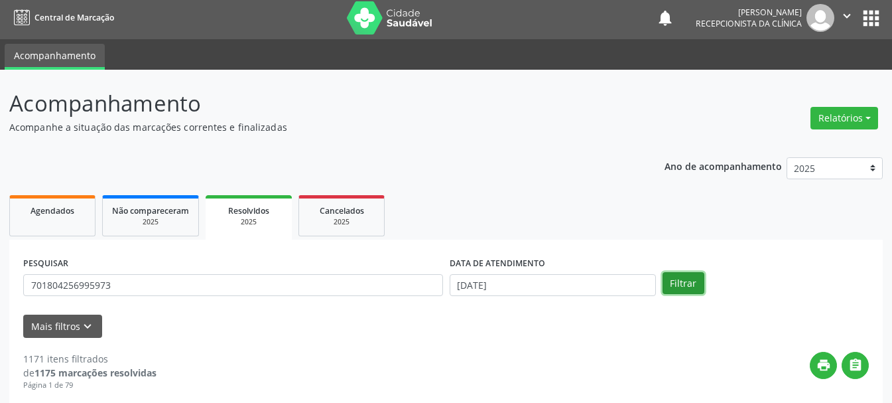
click at [675, 278] on button "Filtrar" at bounding box center [684, 283] width 42 height 23
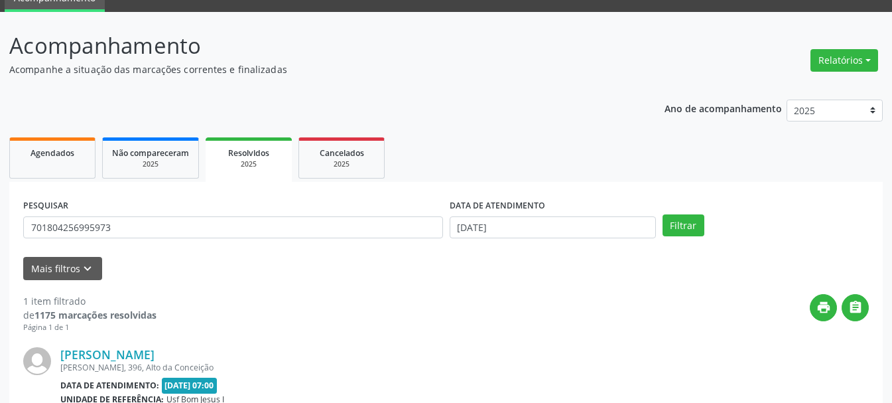
scroll to position [0, 0]
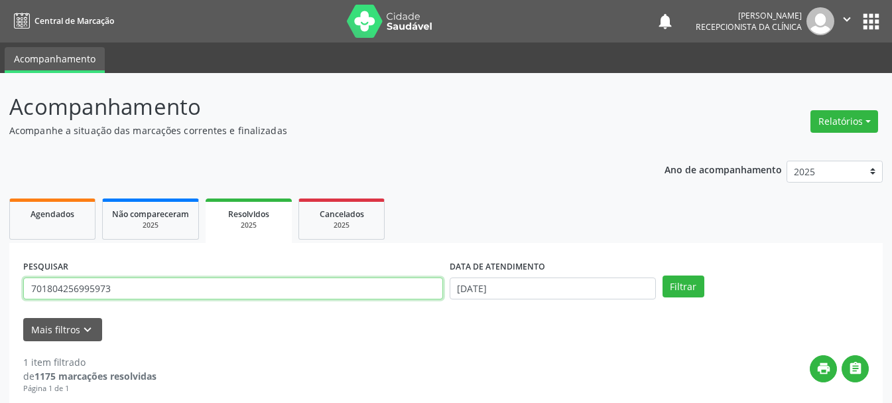
drag, startPoint x: 132, startPoint y: 289, endPoint x: 0, endPoint y: 291, distance: 132.0
click at [0, 291] on div "Acompanhamento Acompanhe a situação das marcações correntes e finalizadas Relat…" at bounding box center [446, 334] width 892 height 523
type input "703604091689837"
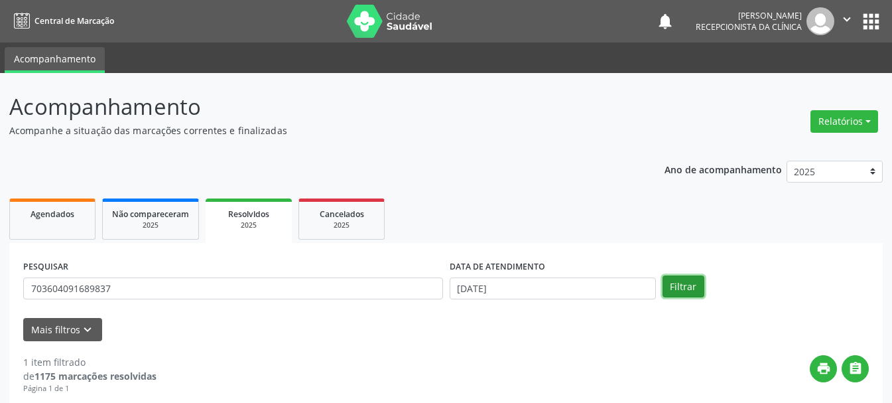
click at [686, 285] on button "Filtrar" at bounding box center [684, 286] width 42 height 23
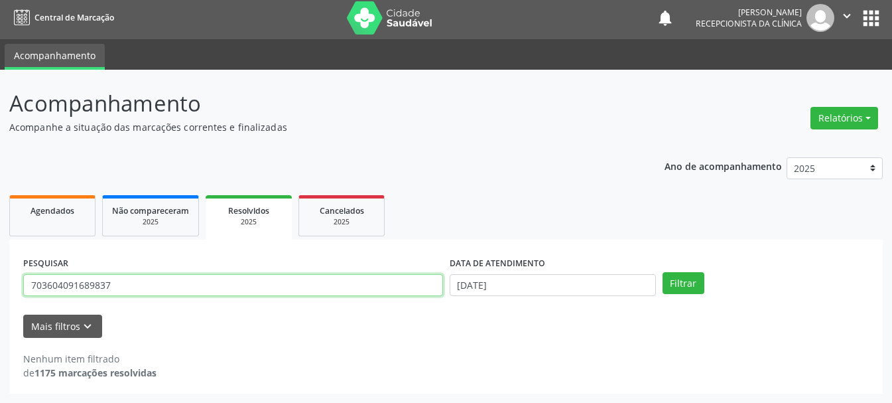
click at [332, 291] on input "703604091689837" at bounding box center [233, 285] width 420 height 23
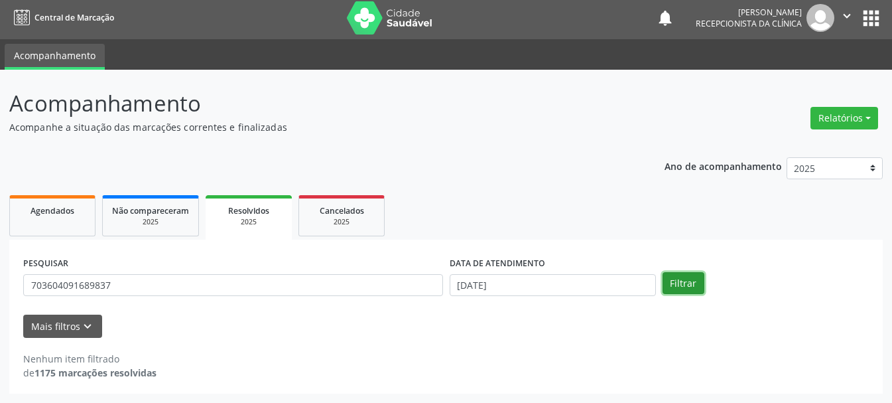
click at [686, 285] on button "Filtrar" at bounding box center [684, 283] width 42 height 23
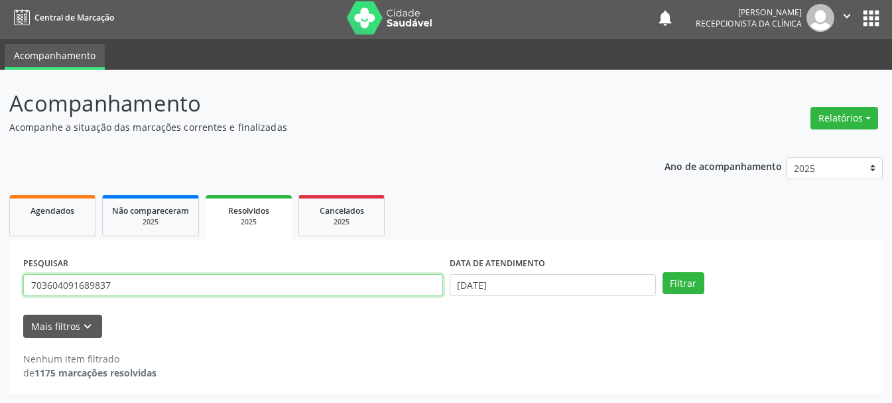
click at [324, 285] on input "703604091689837" at bounding box center [233, 285] width 420 height 23
drag, startPoint x: 31, startPoint y: 283, endPoint x: 137, endPoint y: 301, distance: 107.7
click at [137, 301] on div "PESQUISAR 703604091689837" at bounding box center [233, 279] width 427 height 52
click at [176, 295] on input "703604091689837" at bounding box center [233, 285] width 420 height 23
click at [46, 287] on input "703604091689837" at bounding box center [233, 285] width 420 height 23
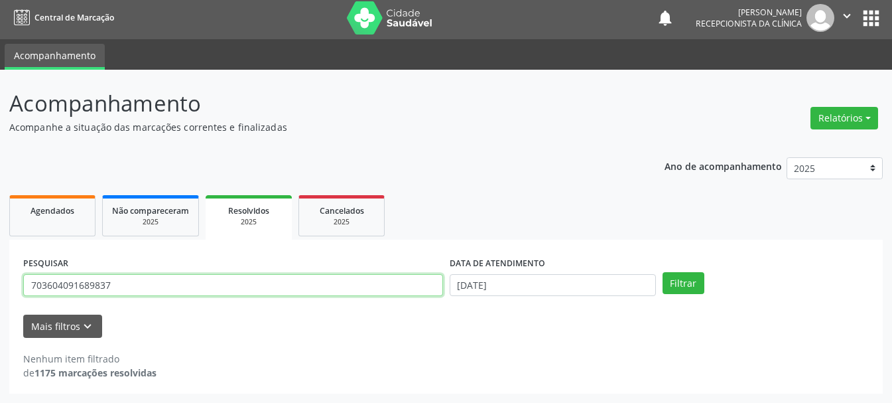
click at [67, 288] on input "703604091689837" at bounding box center [233, 285] width 420 height 23
click at [78, 285] on input "703604091689837" at bounding box center [233, 285] width 420 height 23
click at [87, 288] on input "703604091689837" at bounding box center [233, 285] width 420 height 23
click at [129, 289] on input "703604091689837" at bounding box center [233, 285] width 420 height 23
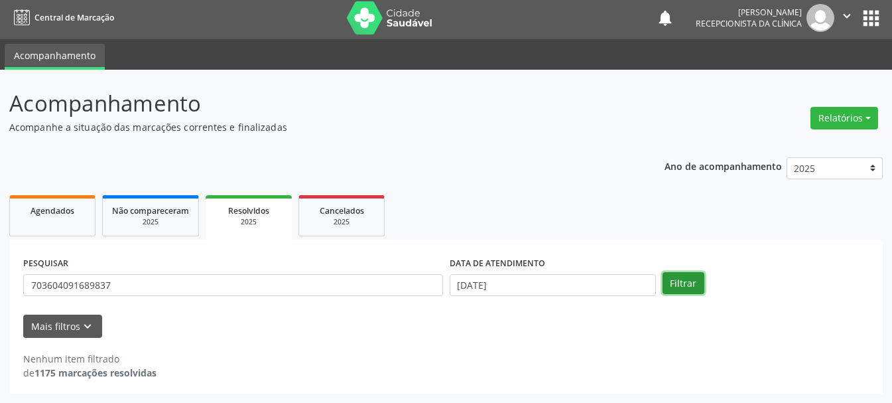
click at [678, 283] on button "Filtrar" at bounding box center [684, 283] width 42 height 23
click at [54, 212] on span "Agendados" at bounding box center [53, 210] width 44 height 11
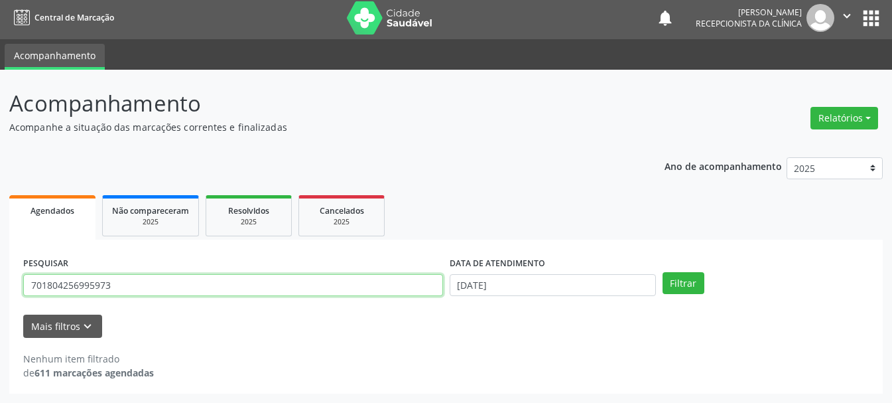
click at [311, 287] on input "701804256995973" at bounding box center [233, 285] width 420 height 23
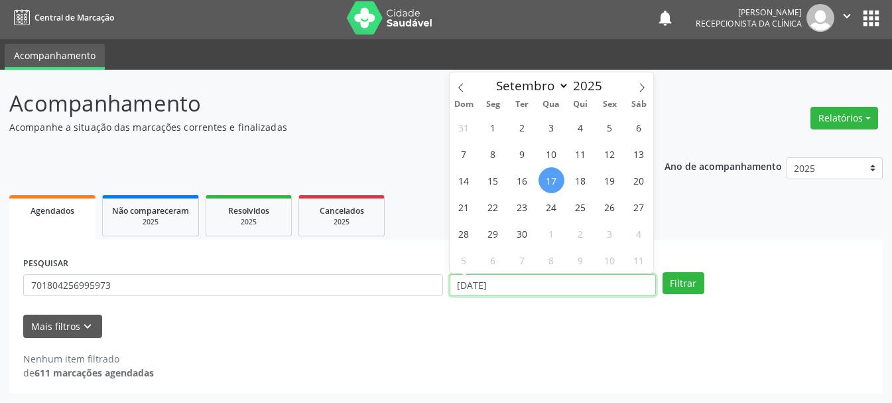
click at [624, 283] on input "[DATE]" at bounding box center [553, 285] width 206 height 23
click at [521, 179] on span "16" at bounding box center [522, 180] width 26 height 26
type input "[DATE]"
click at [521, 179] on span "16" at bounding box center [522, 180] width 26 height 26
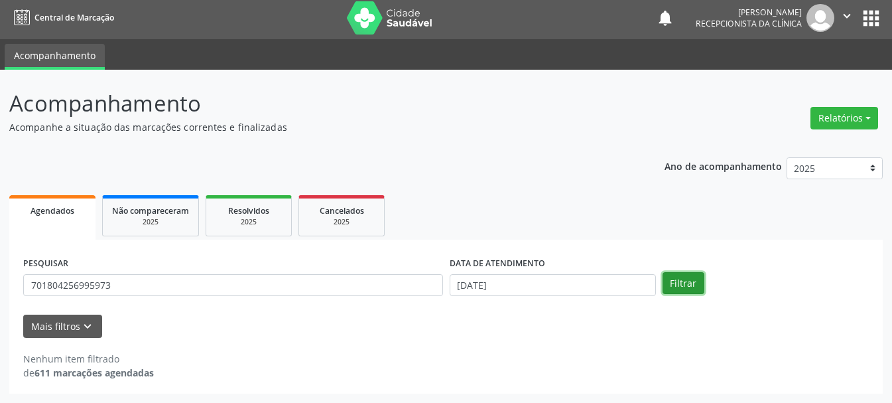
click at [685, 279] on button "Filtrar" at bounding box center [684, 283] width 42 height 23
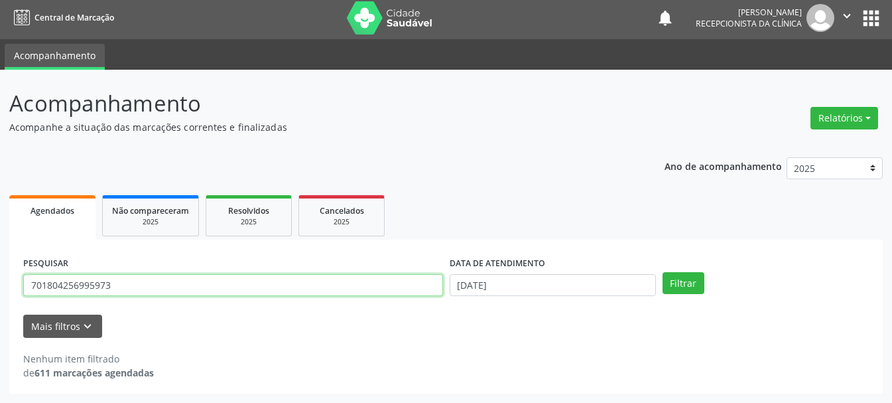
drag, startPoint x: 128, startPoint y: 287, endPoint x: 0, endPoint y: 271, distance: 129.0
click at [0, 271] on div "Acompanhamento Acompanhe a situação das marcações correntes e finalizadas Relat…" at bounding box center [446, 236] width 892 height 333
type input "703604091689837"
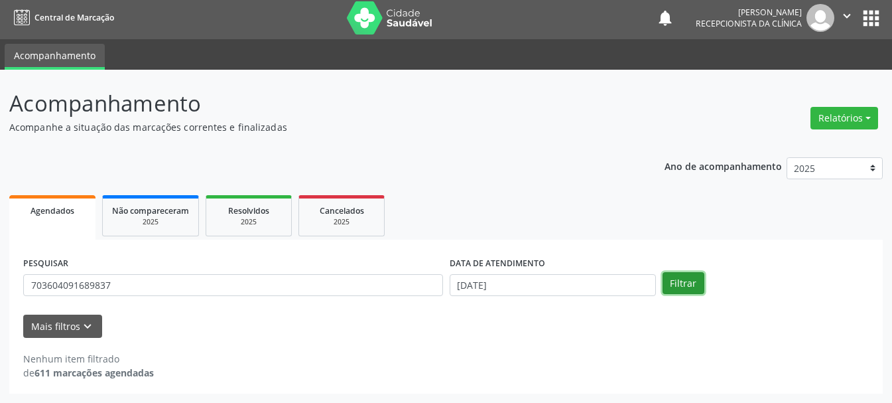
click at [688, 289] on button "Filtrar" at bounding box center [684, 283] width 42 height 23
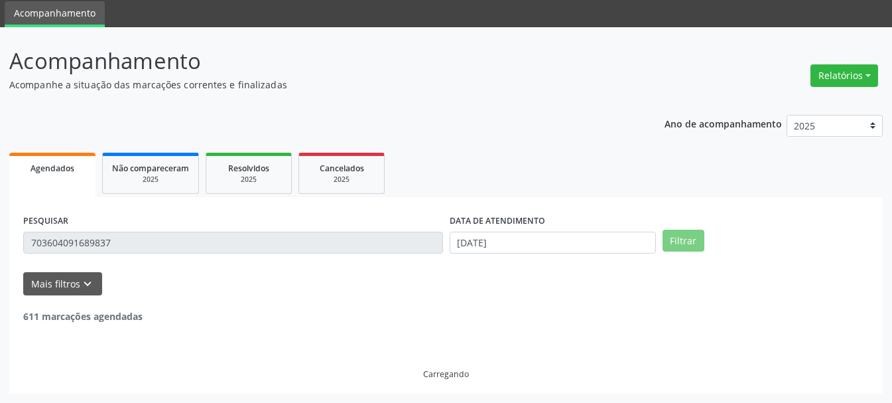
scroll to position [0, 0]
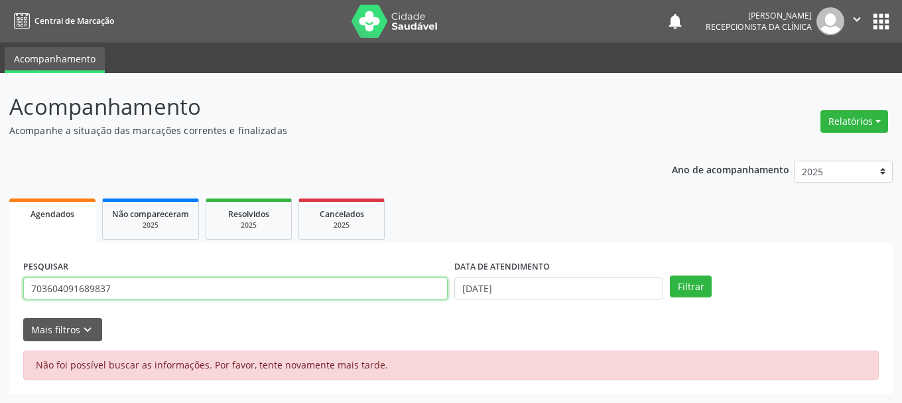
click at [166, 290] on input "703604091689837" at bounding box center [235, 288] width 425 height 23
click at [67, 292] on input "703604091689837" at bounding box center [235, 288] width 425 height 23
click at [90, 285] on input "703604091689837" at bounding box center [235, 288] width 425 height 23
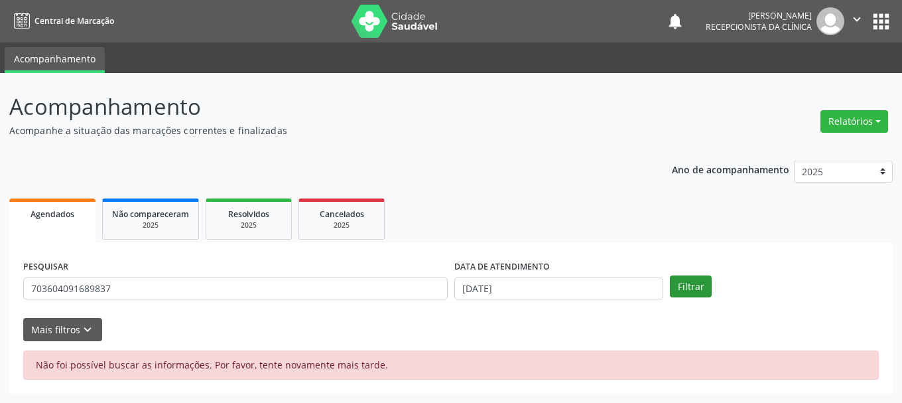
drag, startPoint x: 722, startPoint y: 280, endPoint x: 673, endPoint y: 293, distance: 51.3
click at [717, 280] on div "Filtrar" at bounding box center [775, 286] width 216 height 23
click at [673, 293] on button "Filtrar" at bounding box center [691, 286] width 42 height 23
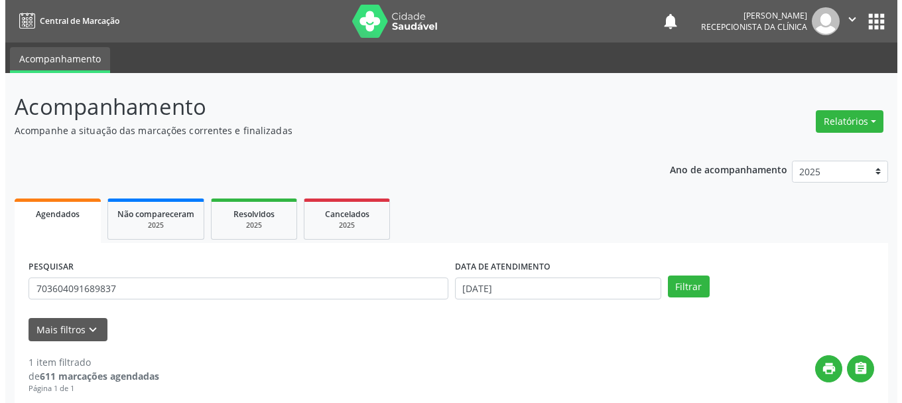
scroll to position [194, 0]
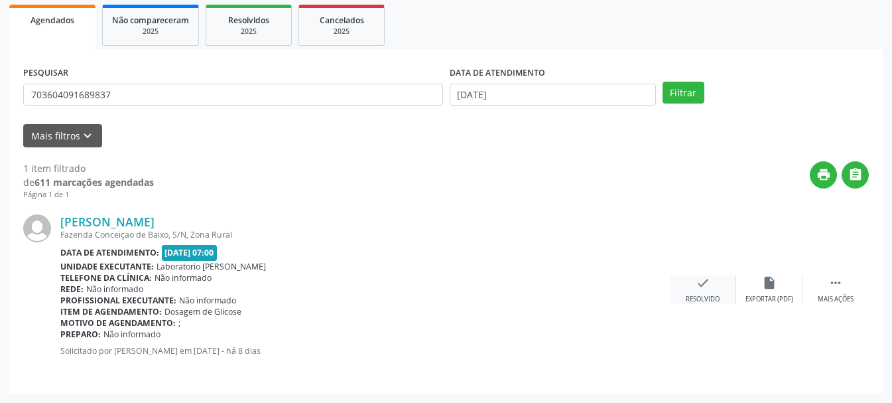
click at [696, 289] on icon "check" at bounding box center [703, 282] width 15 height 15
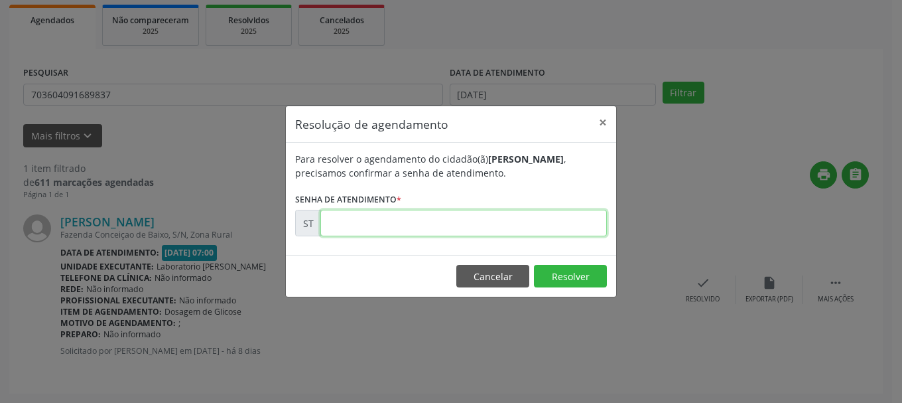
click at [472, 229] on input "text" at bounding box center [463, 223] width 287 height 27
type input "00021558"
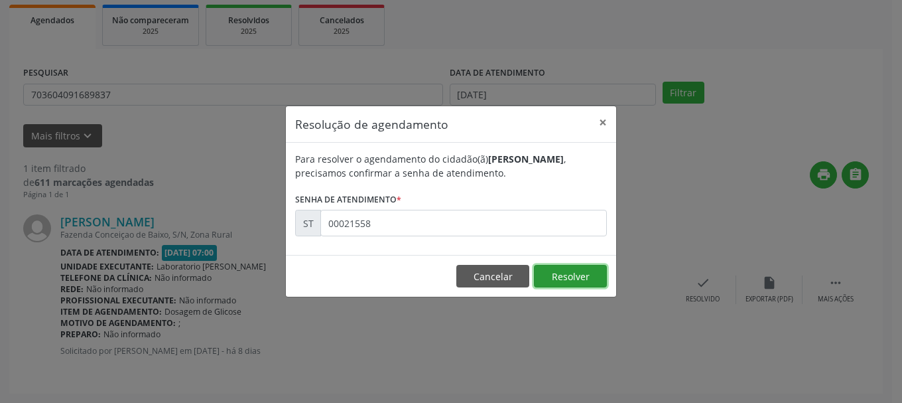
click at [553, 284] on button "Resolver" at bounding box center [570, 276] width 73 height 23
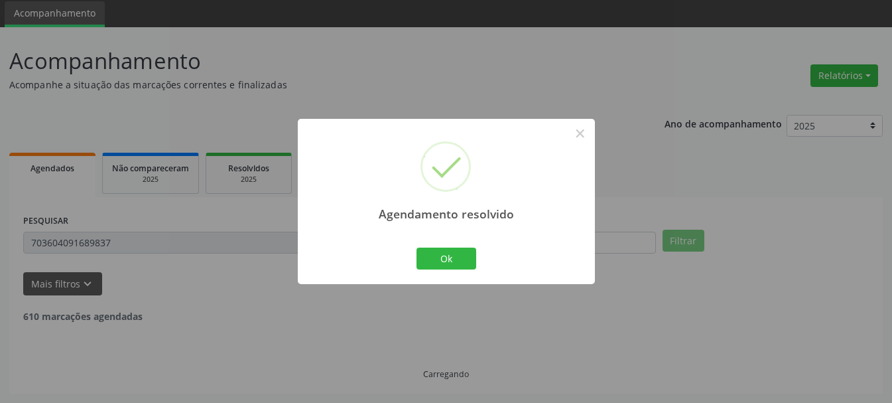
scroll to position [3, 0]
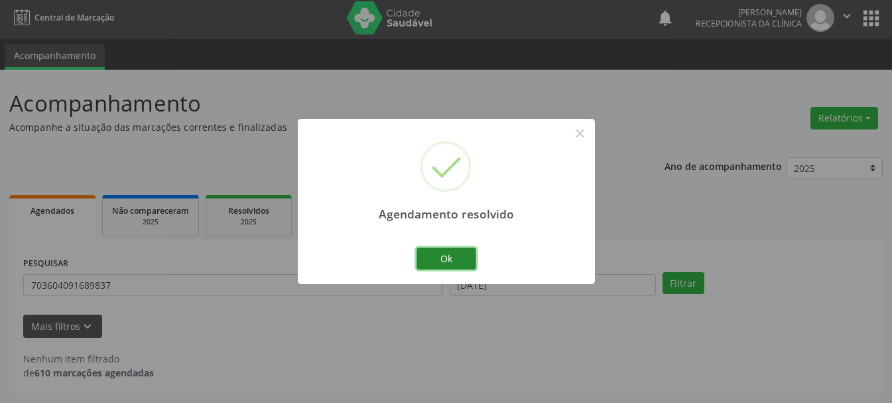
click at [448, 255] on button "Ok" at bounding box center [447, 258] width 60 height 23
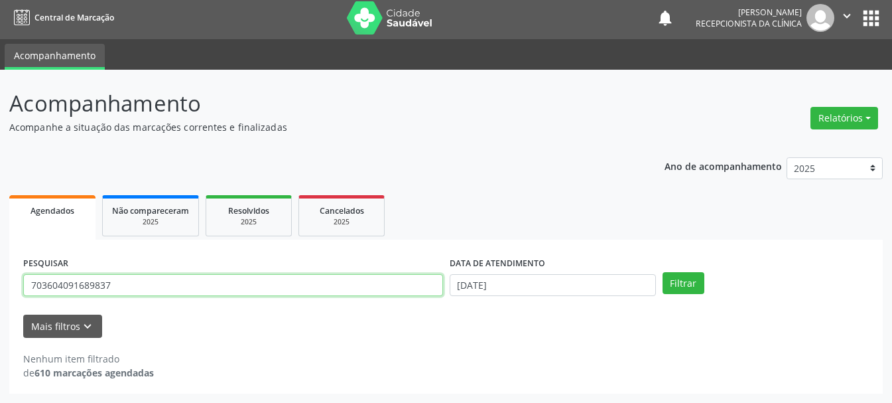
click at [377, 289] on input "703604091689837" at bounding box center [233, 285] width 420 height 23
type input "7"
type input "700900954427390"
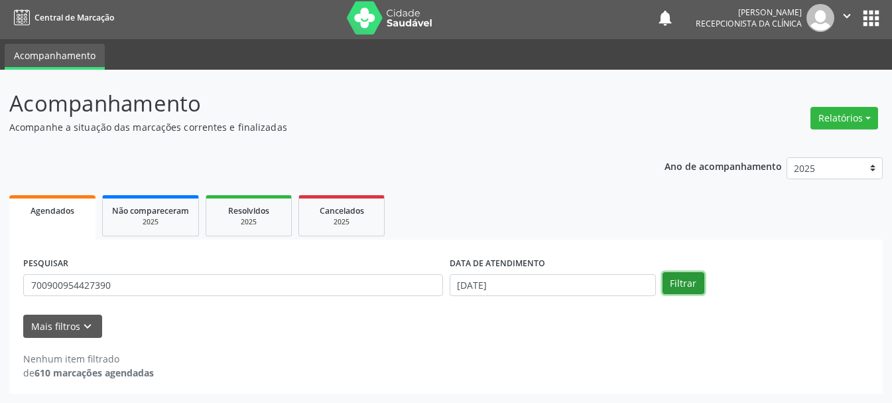
click at [676, 281] on button "Filtrar" at bounding box center [684, 283] width 42 height 23
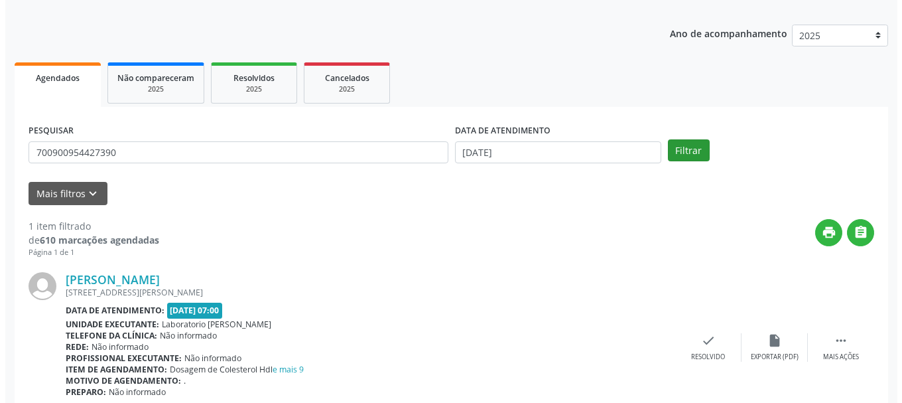
scroll to position [194, 0]
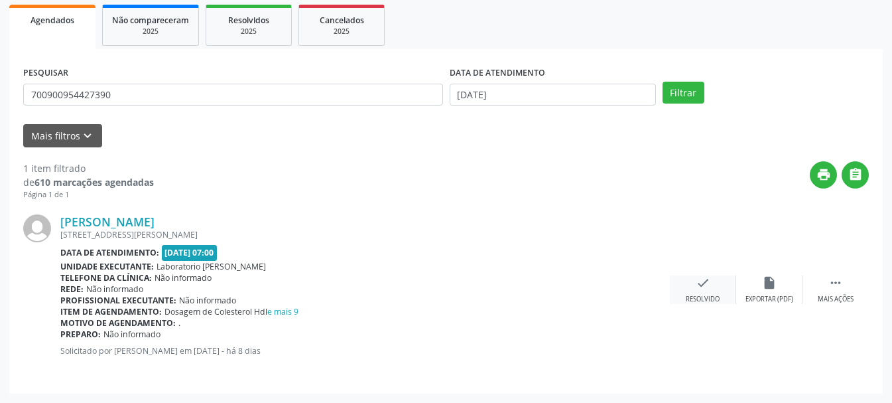
click at [699, 289] on icon "check" at bounding box center [703, 282] width 15 height 15
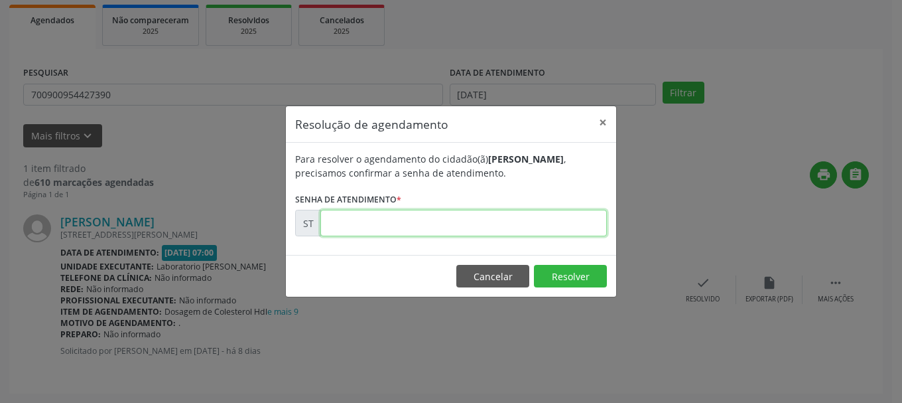
click at [523, 218] on input "text" at bounding box center [463, 223] width 287 height 27
type input "00021518"
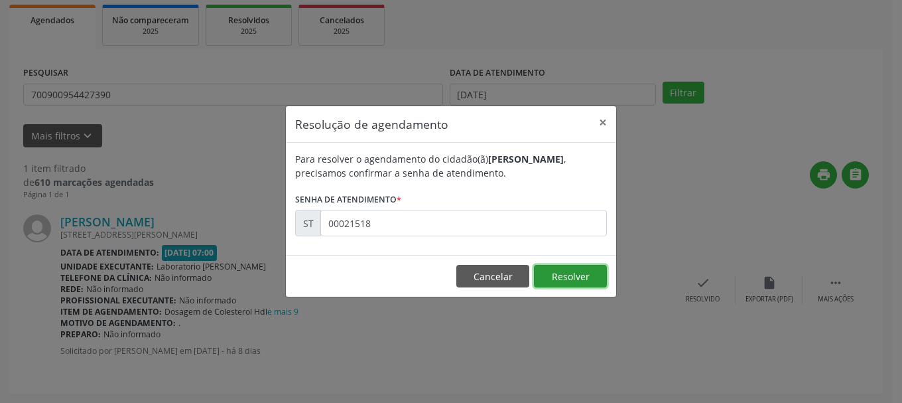
click at [599, 278] on button "Resolver" at bounding box center [570, 276] width 73 height 23
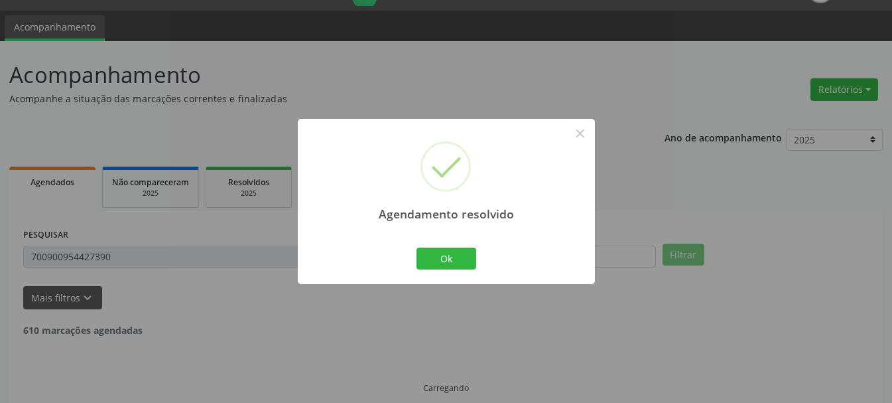
scroll to position [3, 0]
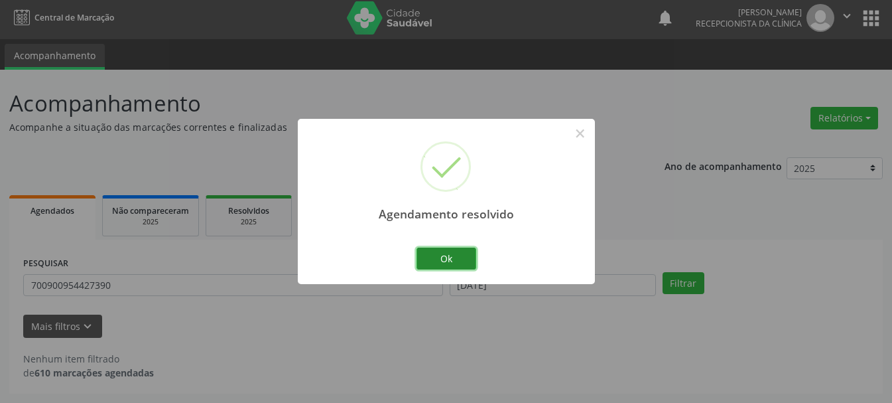
click at [433, 251] on button "Ok" at bounding box center [447, 258] width 60 height 23
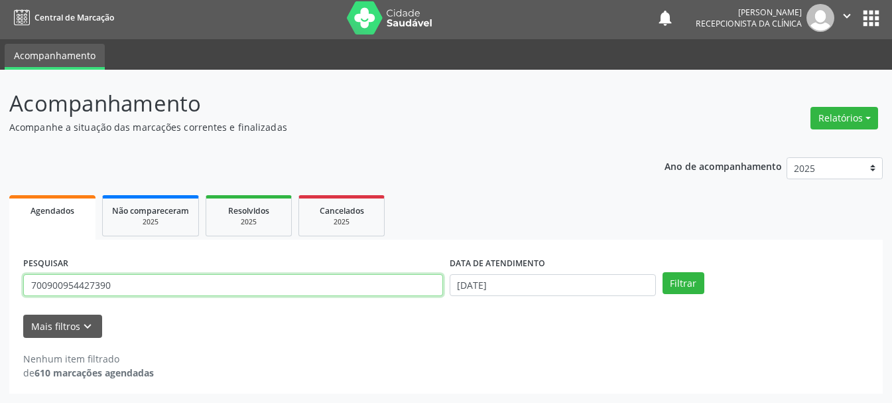
click at [363, 295] on input "700900954427390" at bounding box center [233, 285] width 420 height 23
type input "700405947740649"
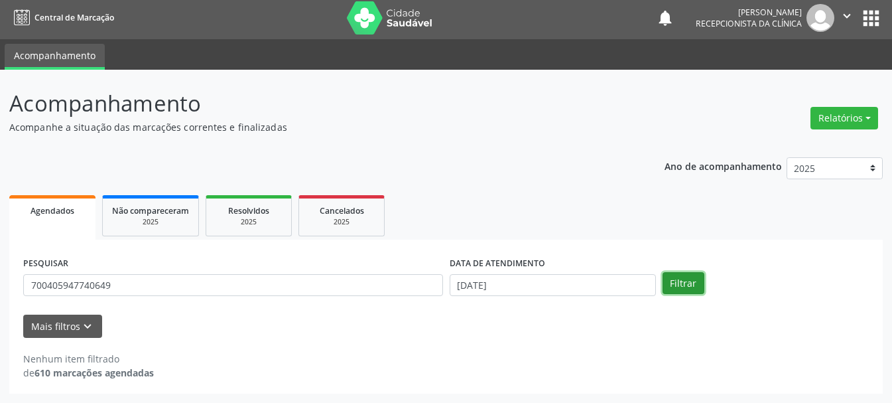
click at [685, 287] on button "Filtrar" at bounding box center [684, 283] width 42 height 23
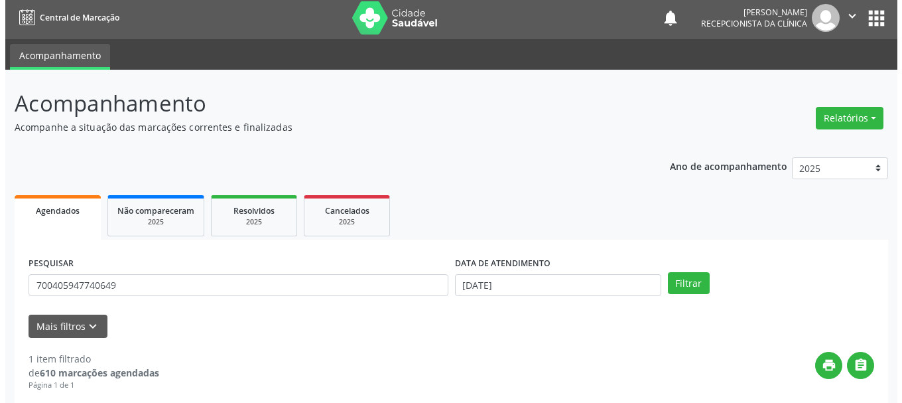
scroll to position [194, 0]
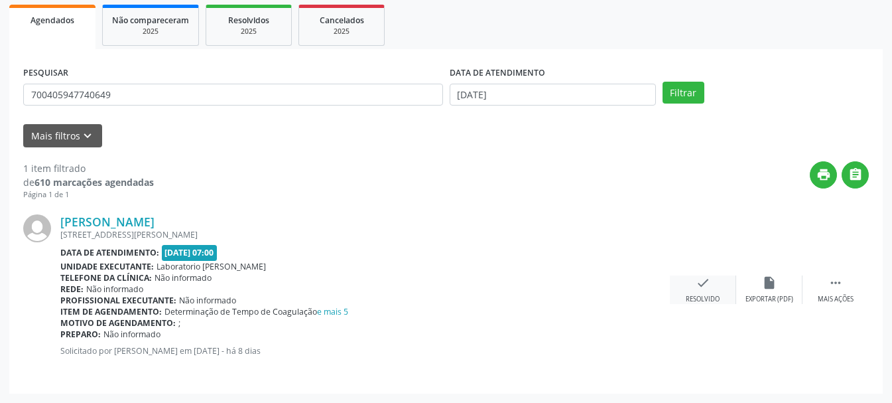
click at [685, 288] on div "check Resolvido" at bounding box center [703, 289] width 66 height 29
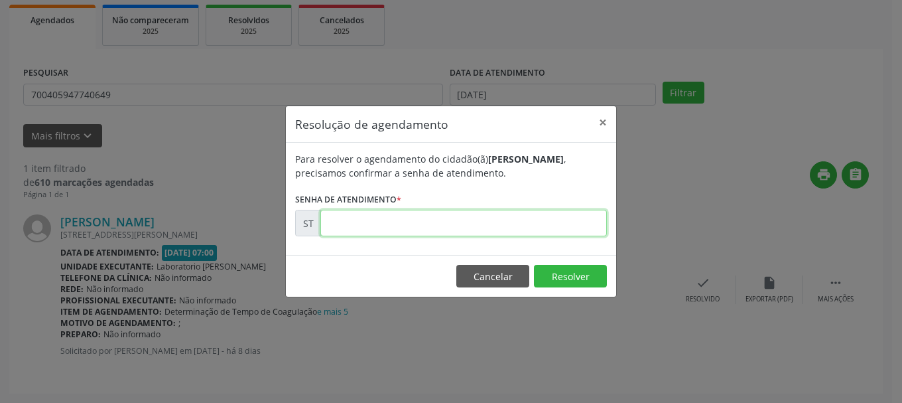
click at [462, 222] on input "text" at bounding box center [463, 223] width 287 height 27
type input "00021515"
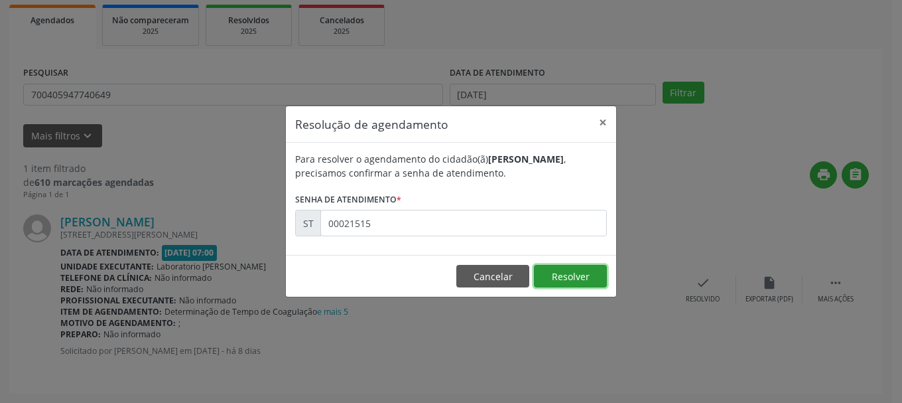
click at [553, 270] on button "Resolver" at bounding box center [570, 276] width 73 height 23
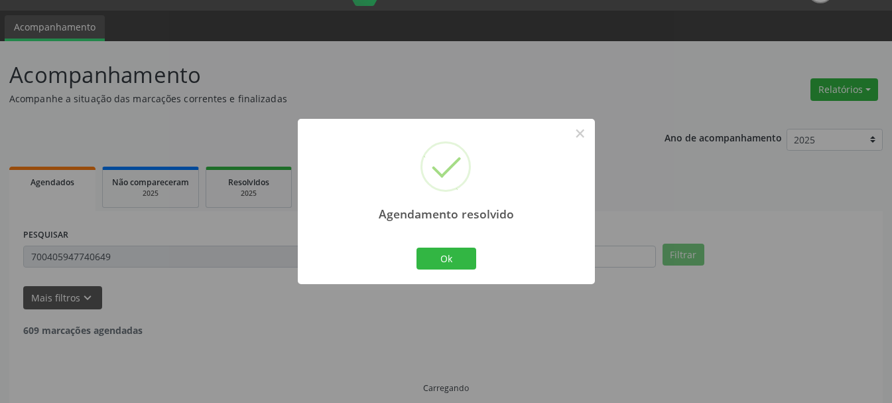
scroll to position [3, 0]
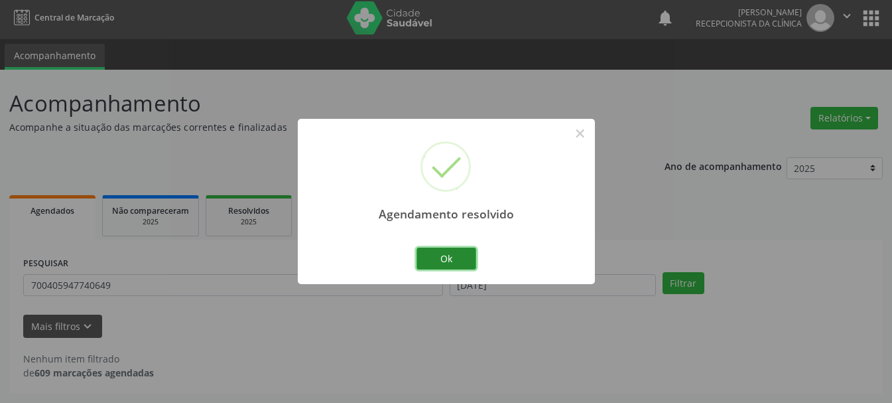
click at [454, 249] on button "Ok" at bounding box center [447, 258] width 60 height 23
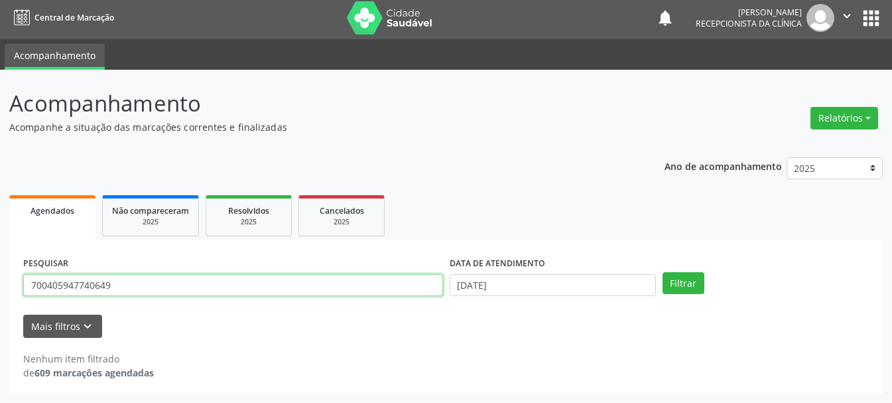
click at [299, 287] on input "700405947740649" at bounding box center [233, 285] width 420 height 23
type input "701006890953897"
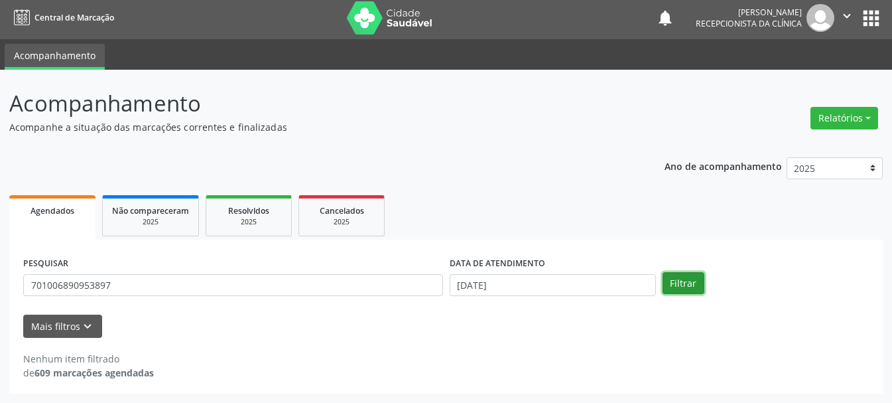
click at [691, 283] on button "Filtrar" at bounding box center [684, 283] width 42 height 23
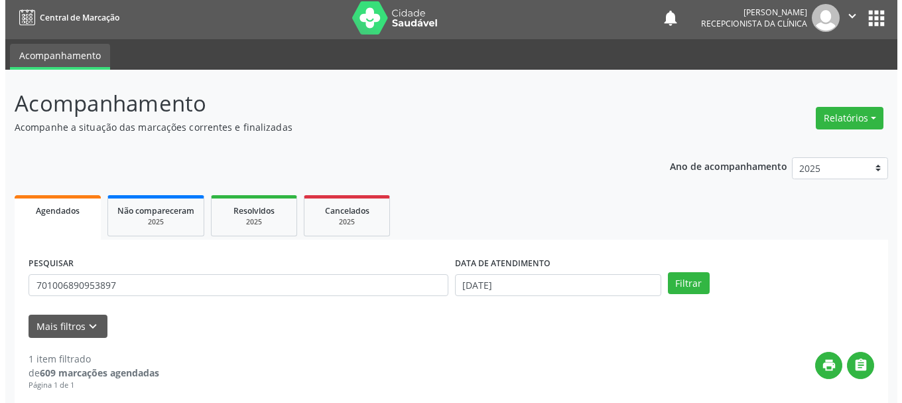
scroll to position [136, 0]
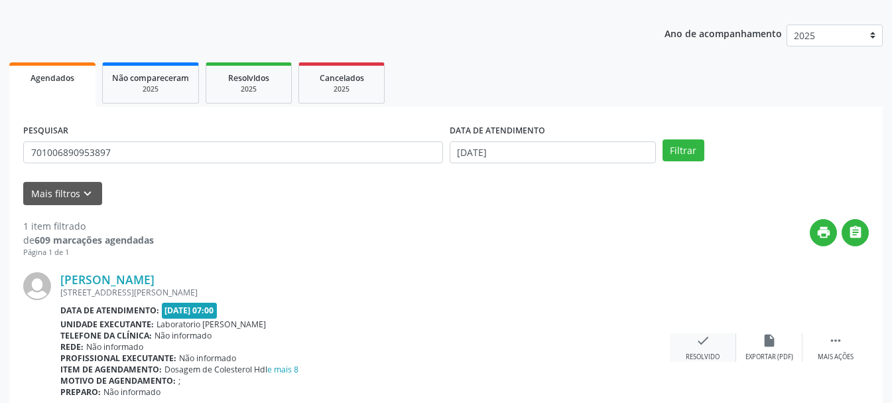
click at [702, 346] on icon "check" at bounding box center [703, 340] width 15 height 15
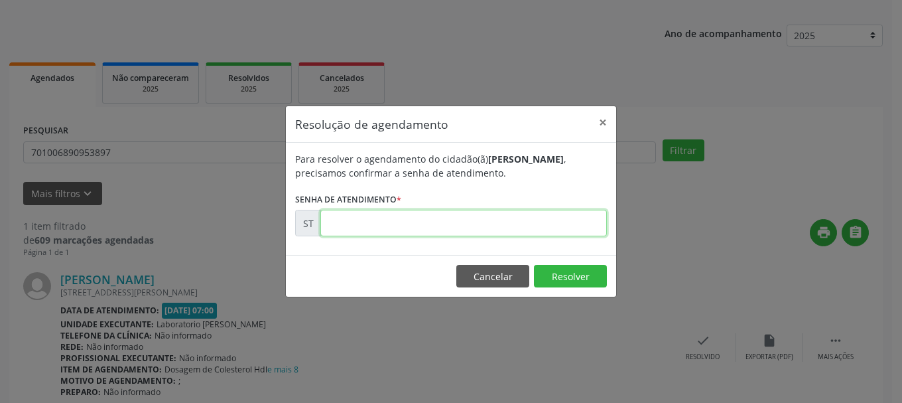
click at [496, 212] on input "text" at bounding box center [463, 223] width 287 height 27
type input "00021509"
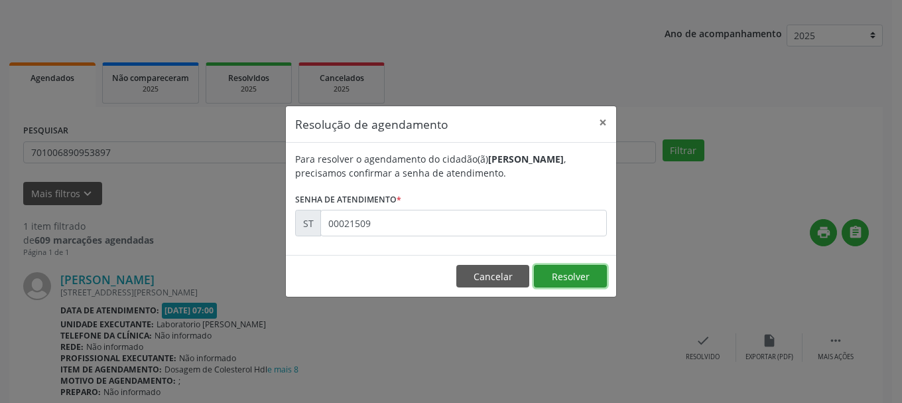
click at [560, 277] on button "Resolver" at bounding box center [570, 276] width 73 height 23
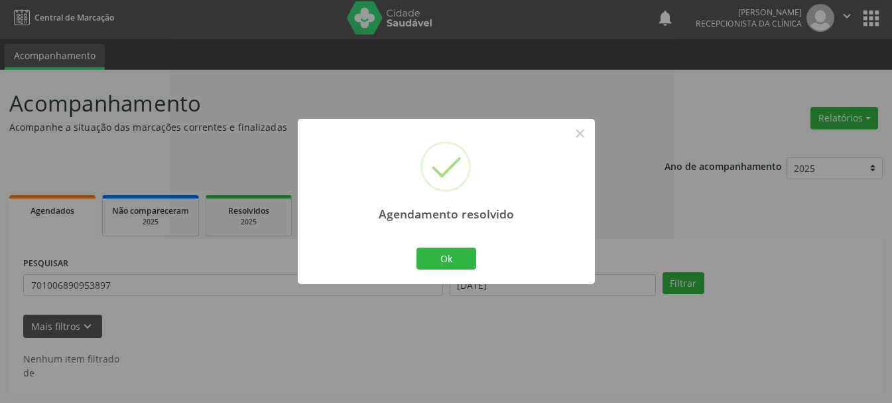
scroll to position [3, 0]
click at [443, 254] on button "Ok" at bounding box center [447, 258] width 60 height 23
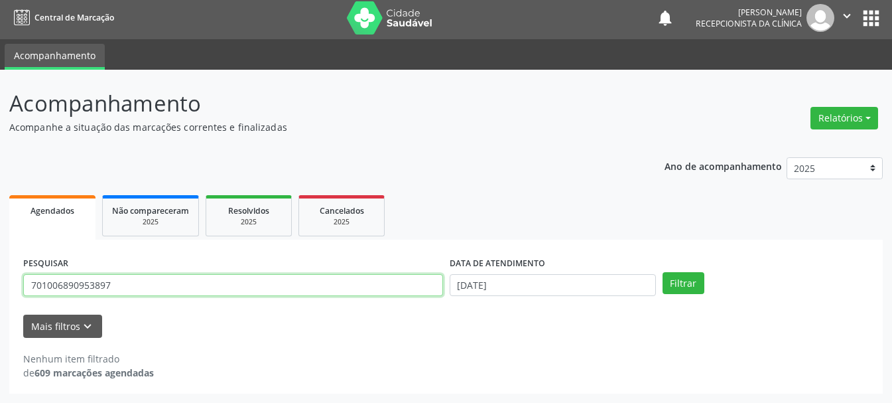
click at [308, 283] on input "701006890953897" at bounding box center [233, 285] width 420 height 23
type input "706806798329329"
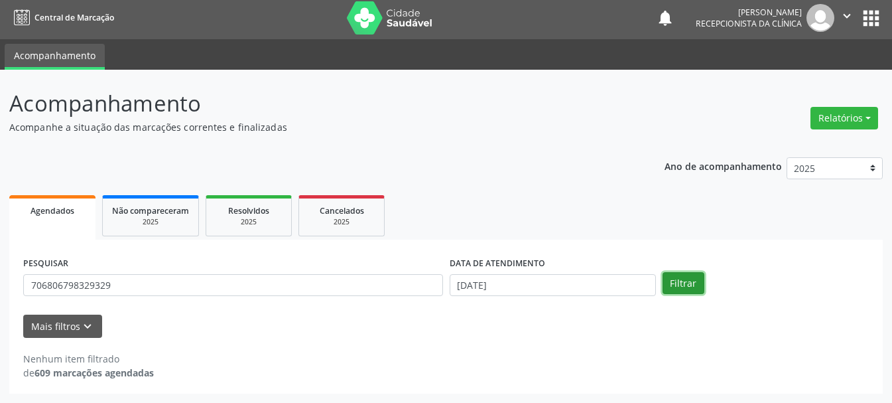
click at [689, 291] on button "Filtrar" at bounding box center [684, 283] width 42 height 23
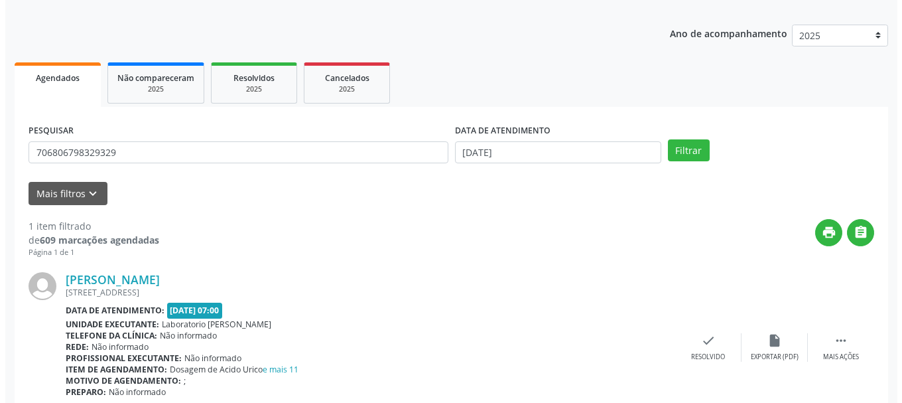
scroll to position [194, 0]
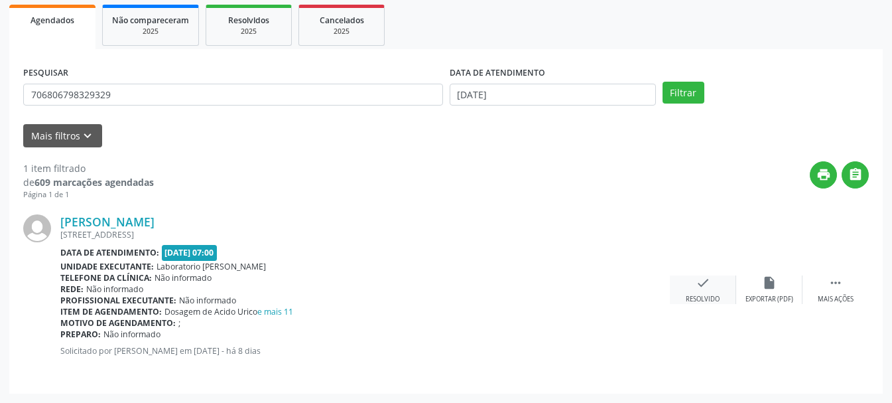
click at [704, 296] on div "Resolvido" at bounding box center [703, 299] width 34 height 9
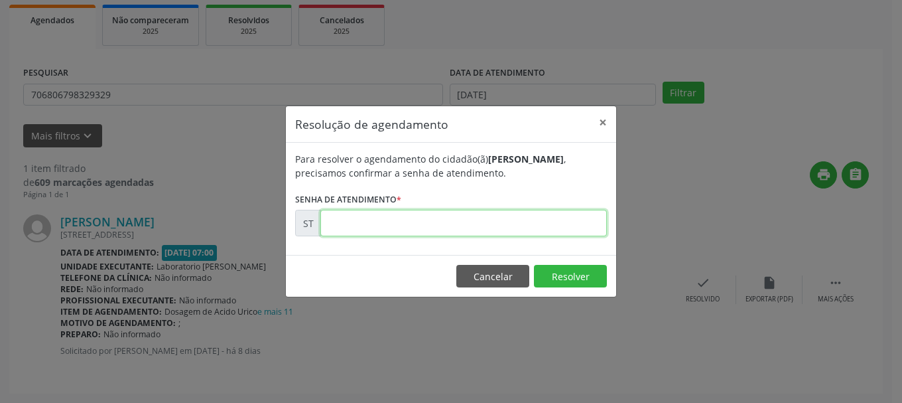
click at [484, 230] on input "text" at bounding box center [463, 223] width 287 height 27
type input "00021501"
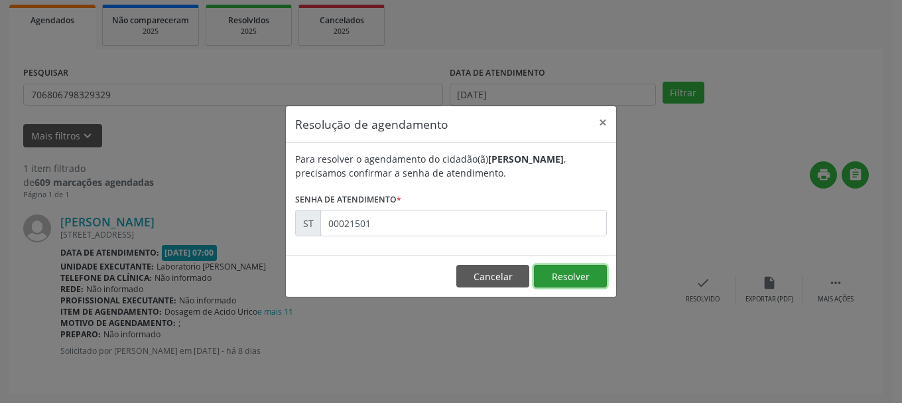
click at [549, 266] on button "Resolver" at bounding box center [570, 276] width 73 height 23
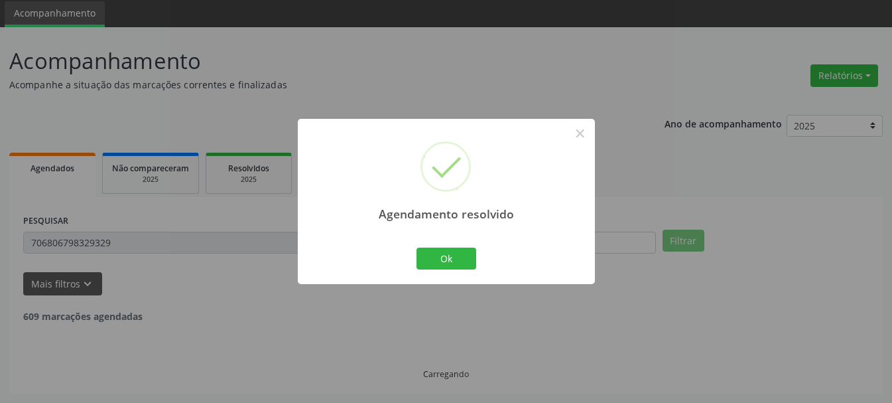
scroll to position [3, 0]
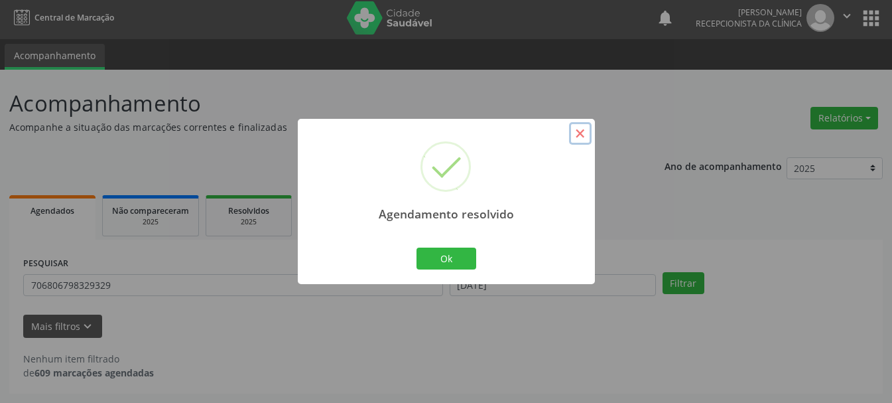
click at [578, 137] on button "×" at bounding box center [580, 133] width 23 height 23
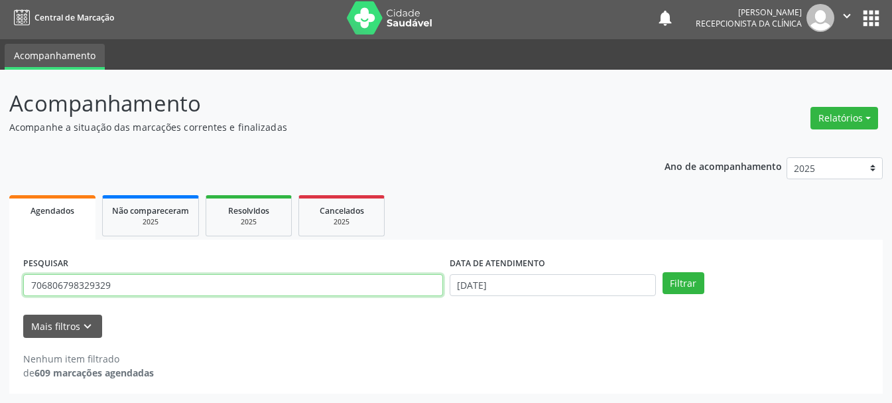
click at [151, 283] on input "706806798329329" at bounding box center [233, 285] width 420 height 23
type input "7"
